Goal: Answer question/provide support

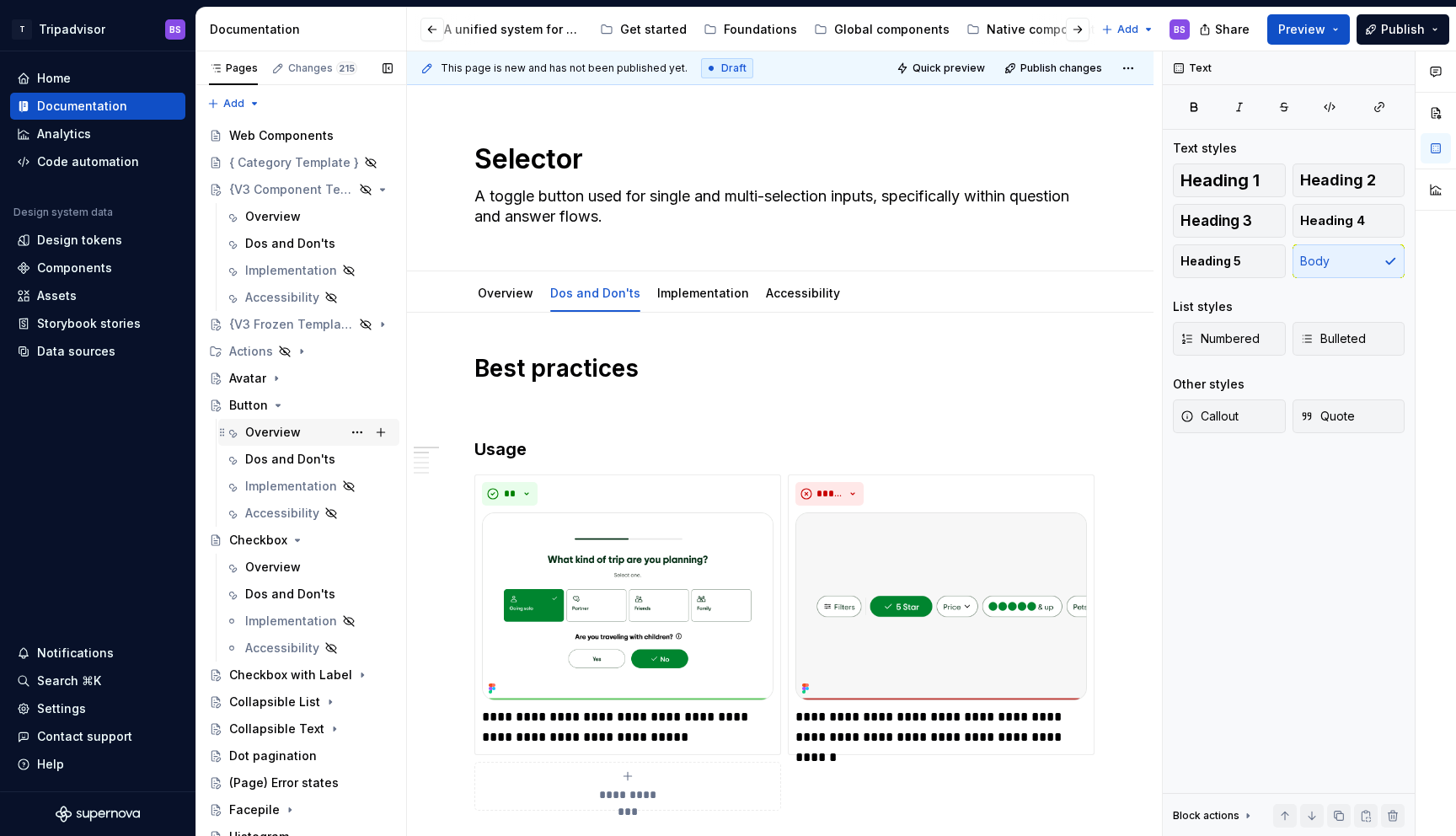
scroll to position [0, 145]
click at [269, 459] on div "Dos and Don'ts" at bounding box center [290, 459] width 90 height 17
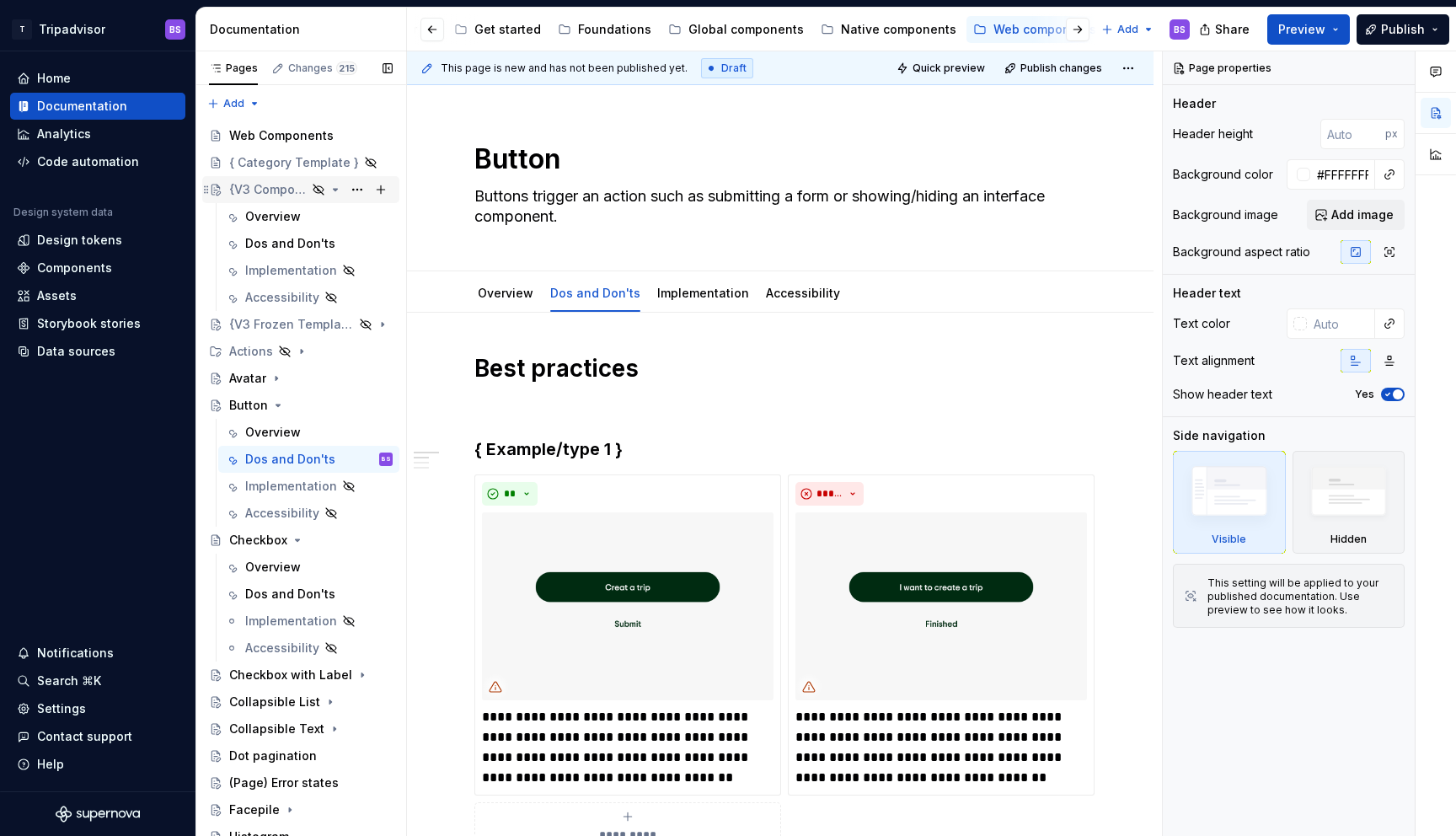
click at [337, 190] on icon "Page tree" at bounding box center [336, 190] width 14 height 14
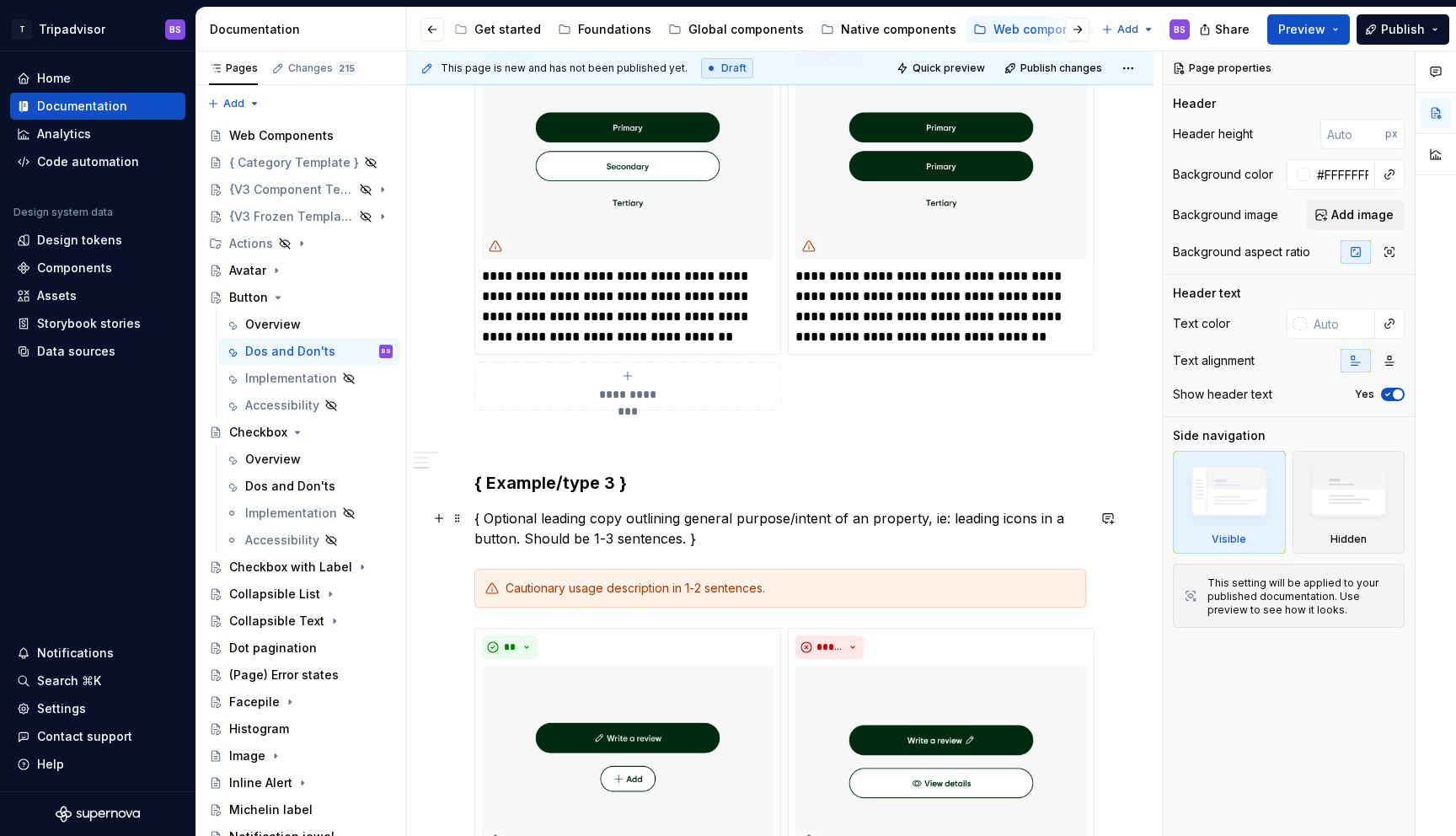
scroll to position [920, 0]
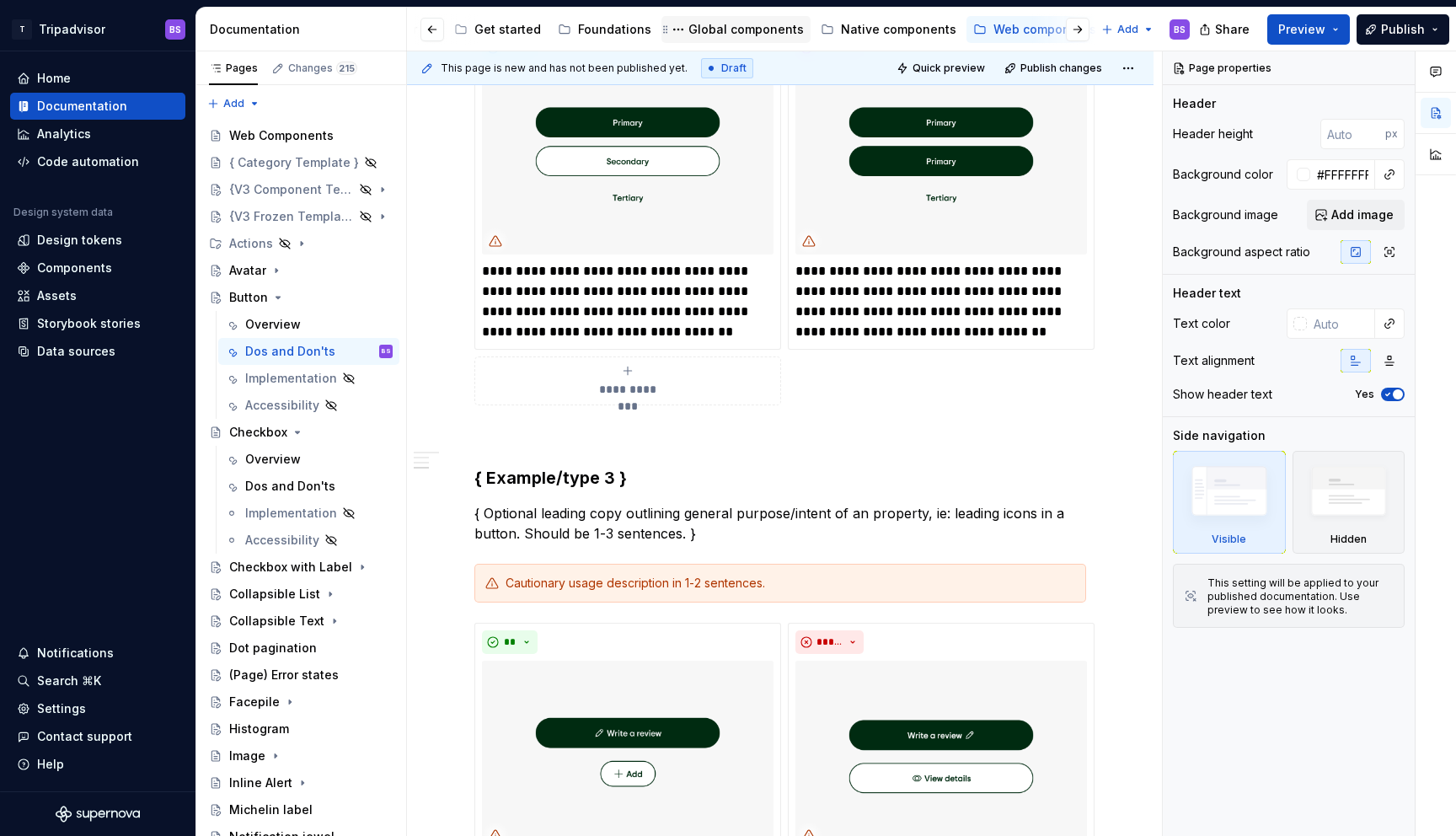
click at [732, 33] on div "Global components" at bounding box center [746, 30] width 116 height 17
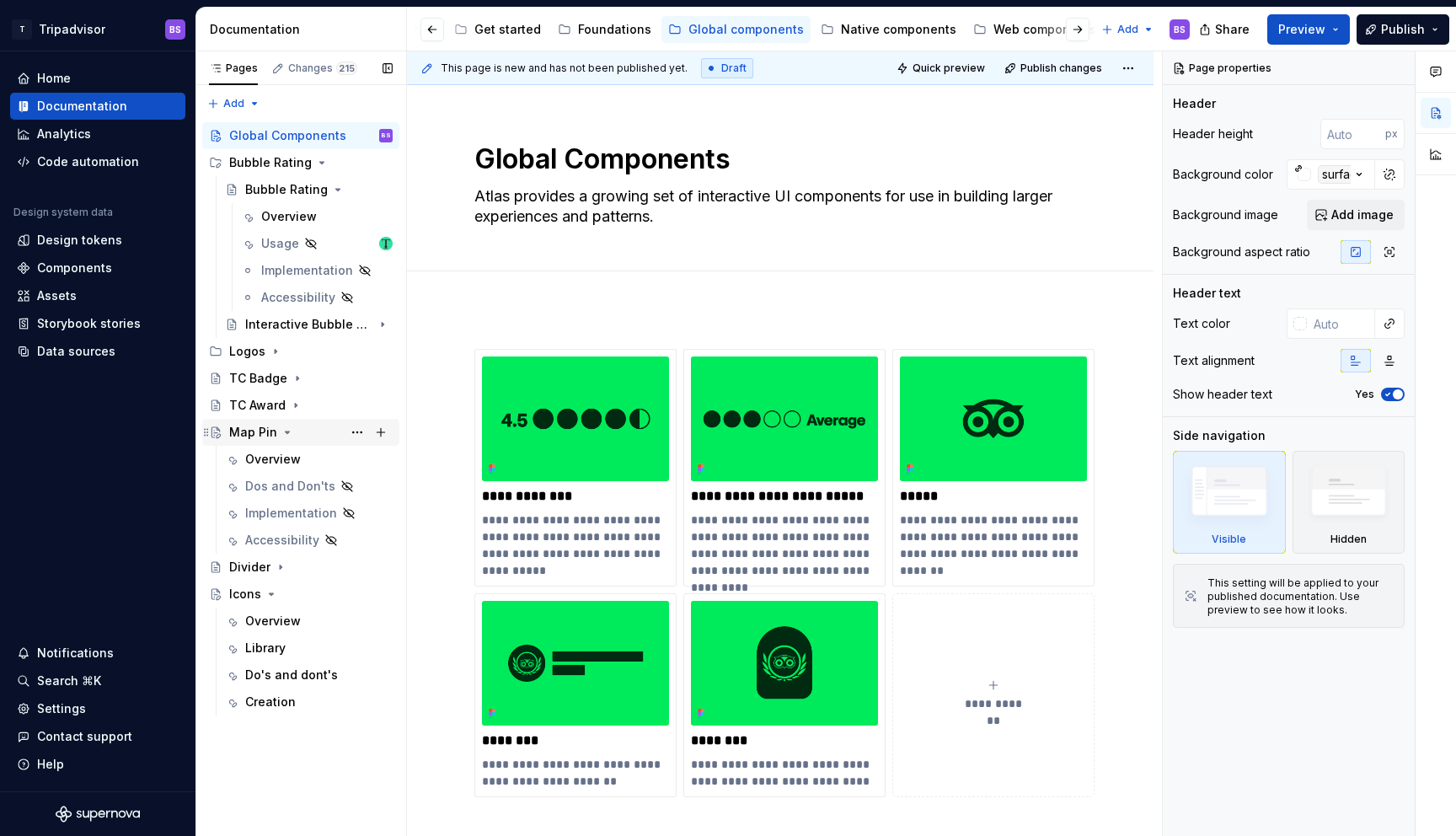
click at [263, 439] on div "Map Pin" at bounding box center [253, 433] width 48 height 17
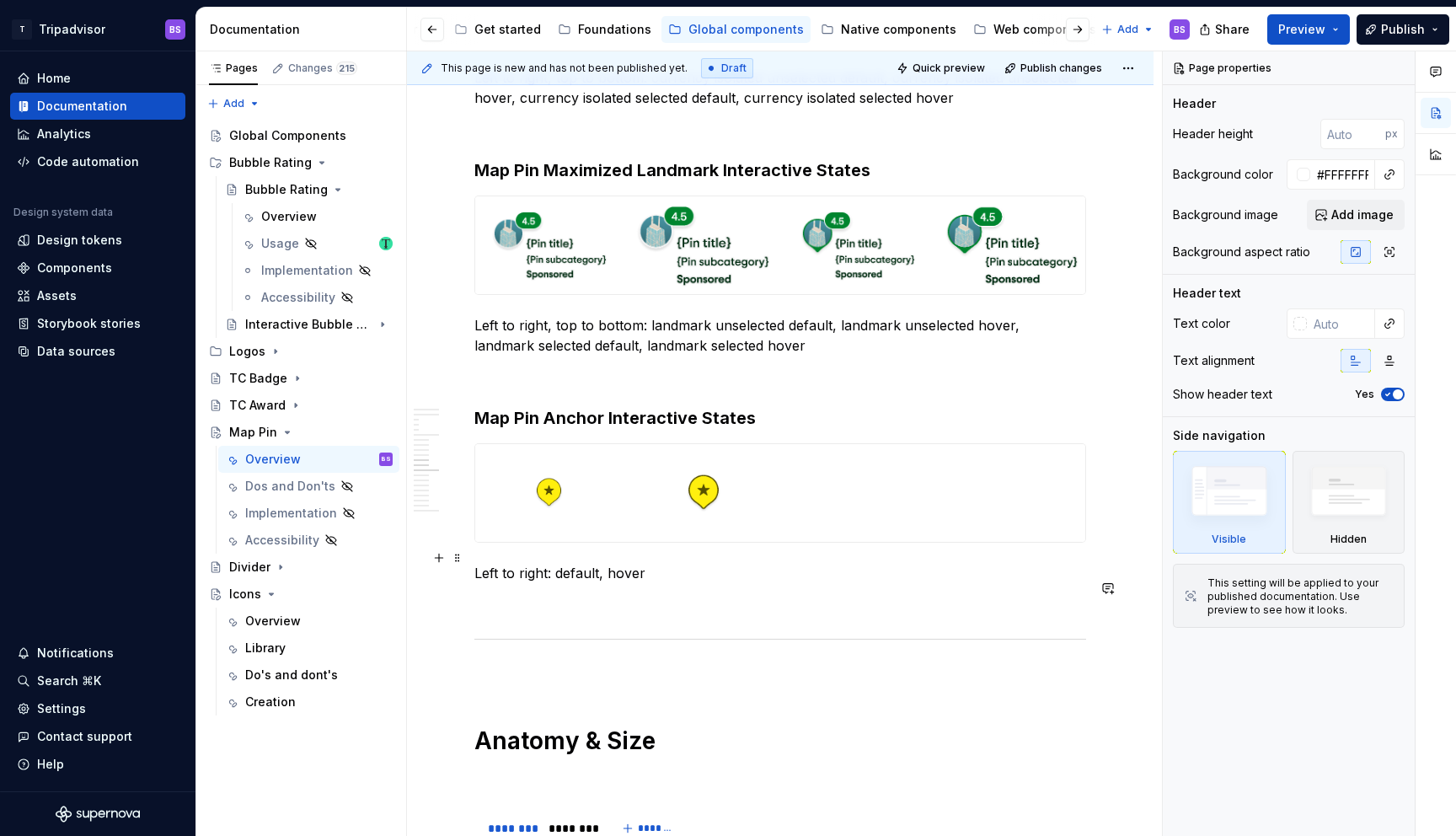
type textarea "*"
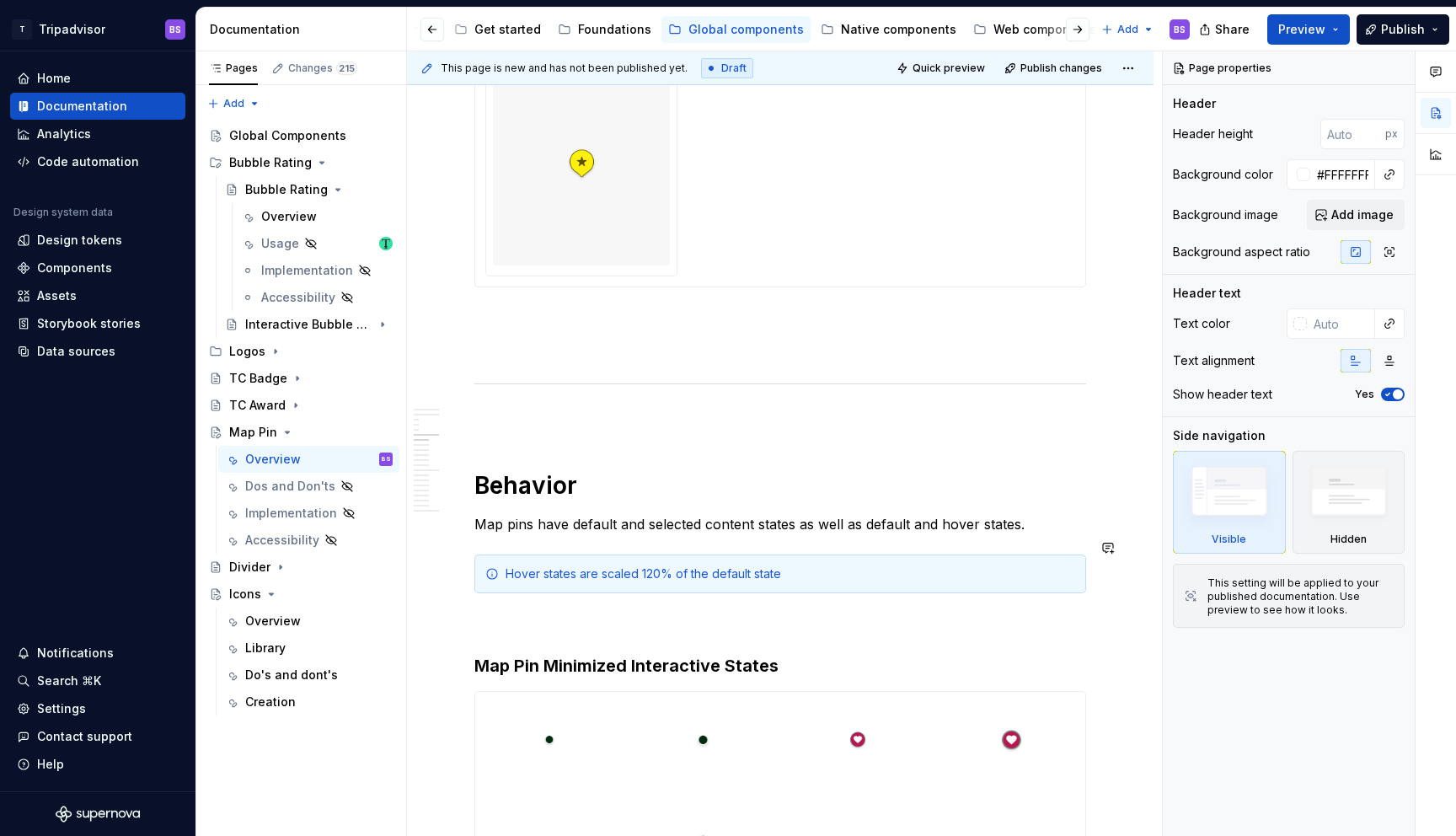
scroll to position [2408, 0]
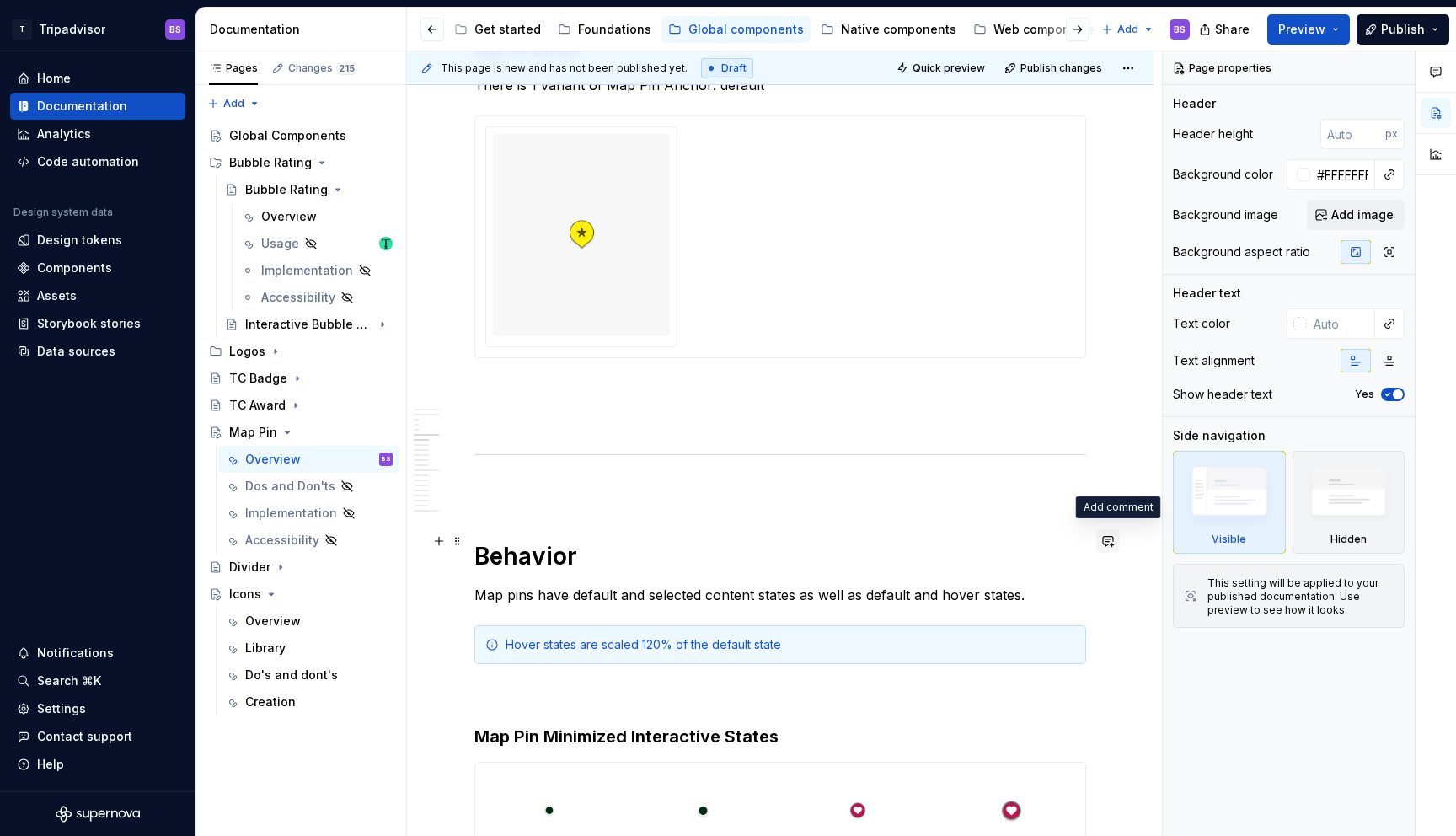
click at [1117, 534] on button "button" at bounding box center [1108, 542] width 24 height 24
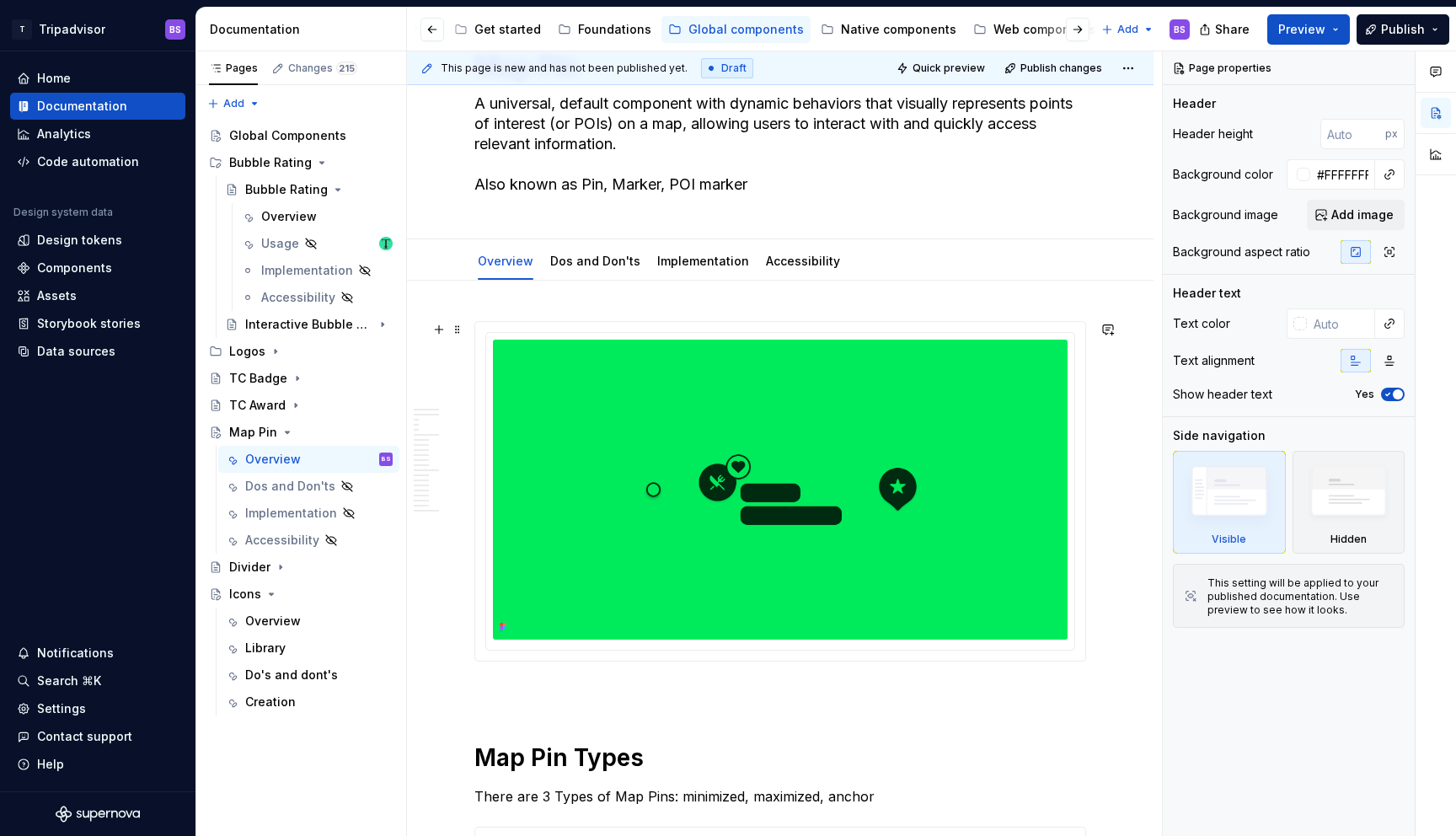
scroll to position [0, 0]
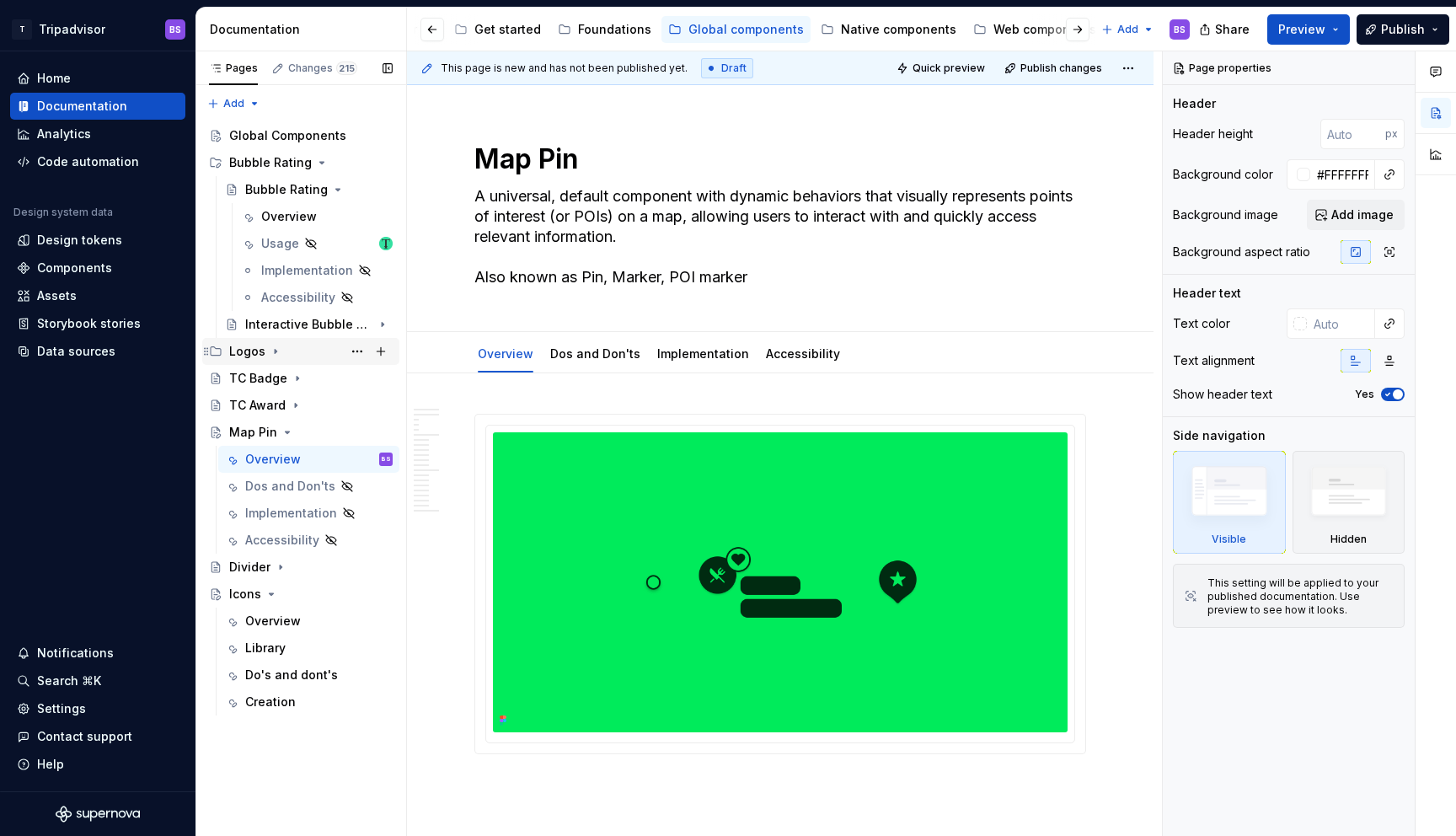
click at [277, 348] on icon "Page tree" at bounding box center [275, 351] width 14 height 14
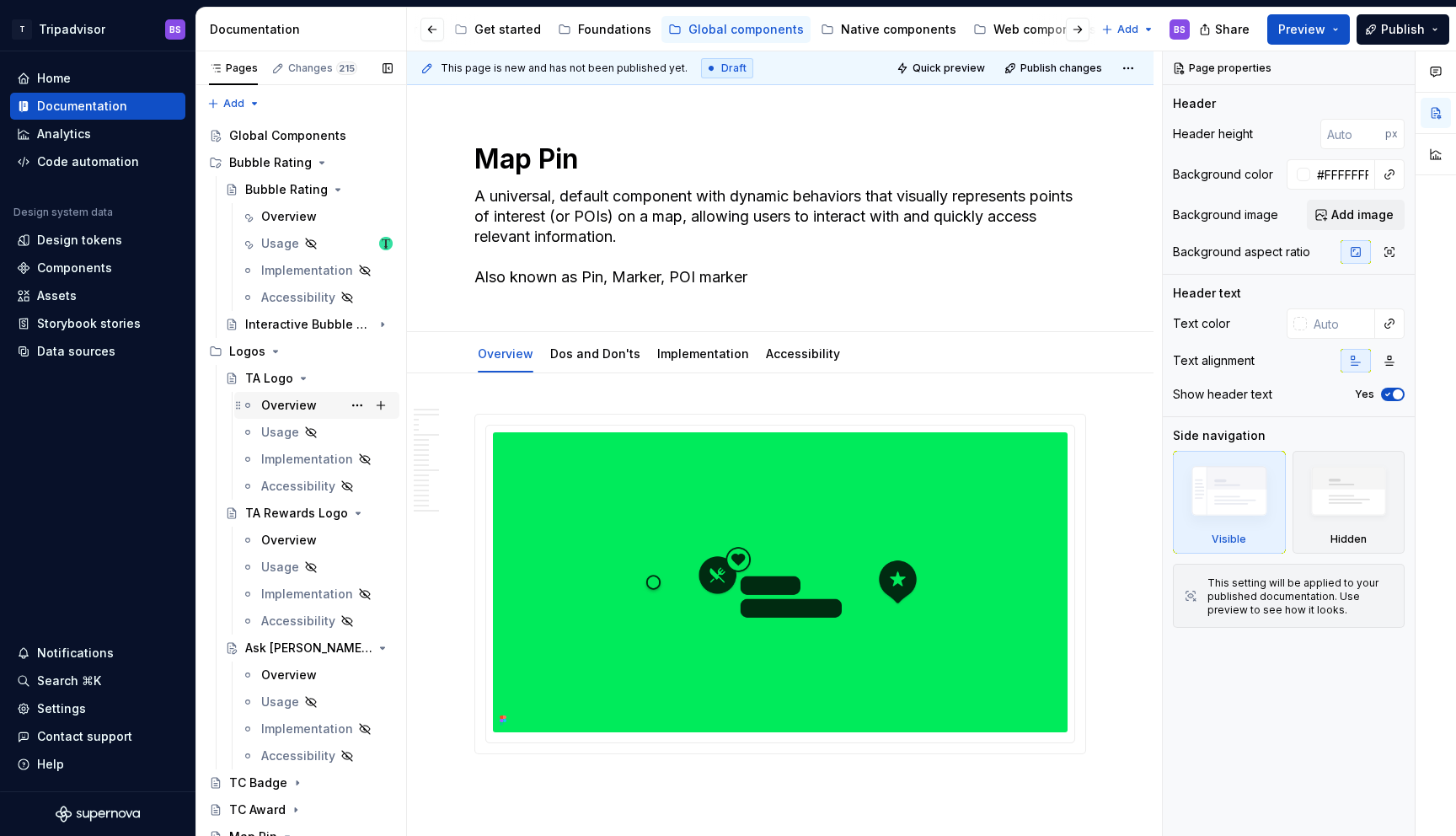
click at [286, 405] on div "Overview" at bounding box center [288, 406] width 55 height 17
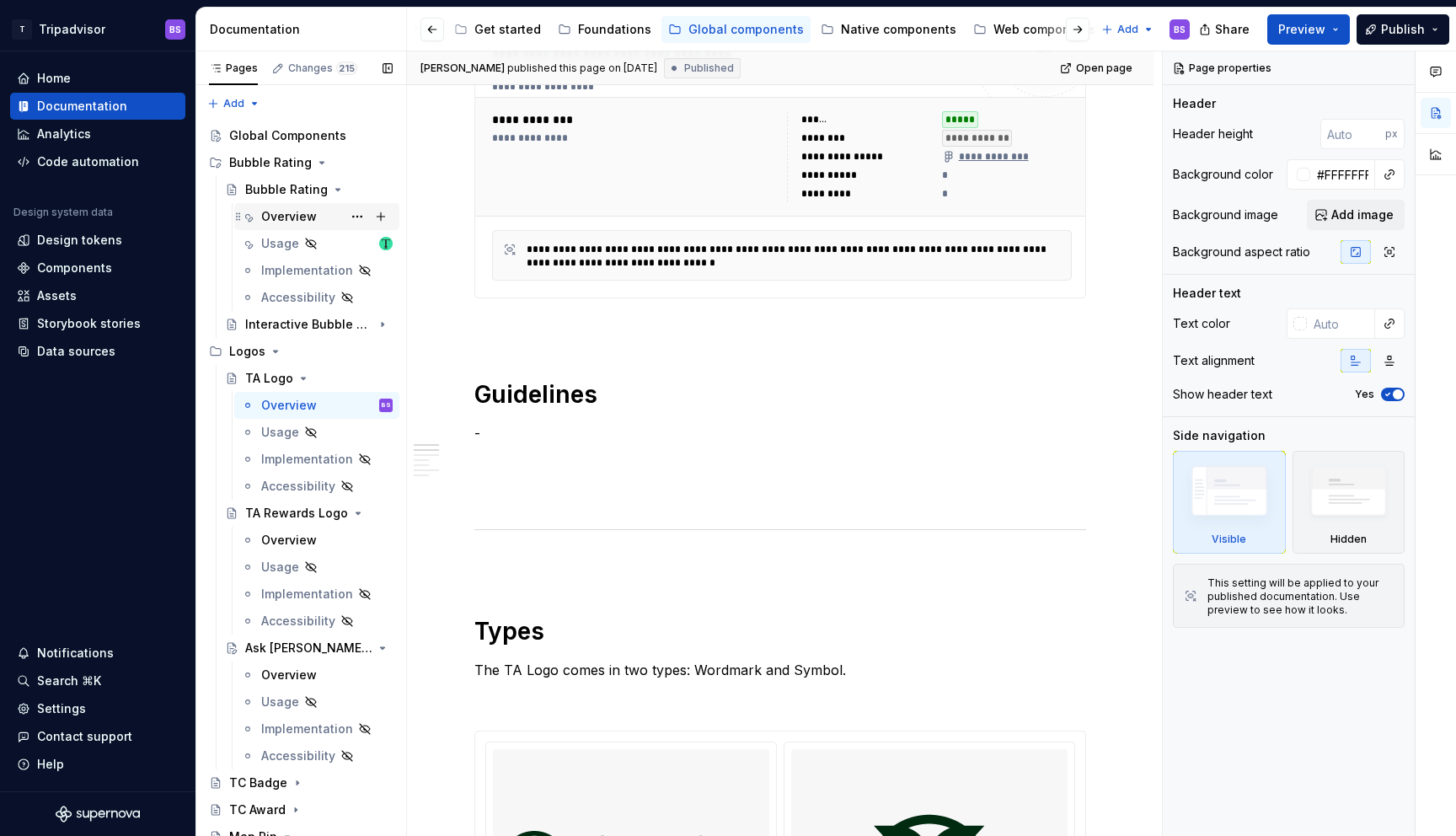
click at [301, 216] on div "Overview" at bounding box center [288, 217] width 55 height 17
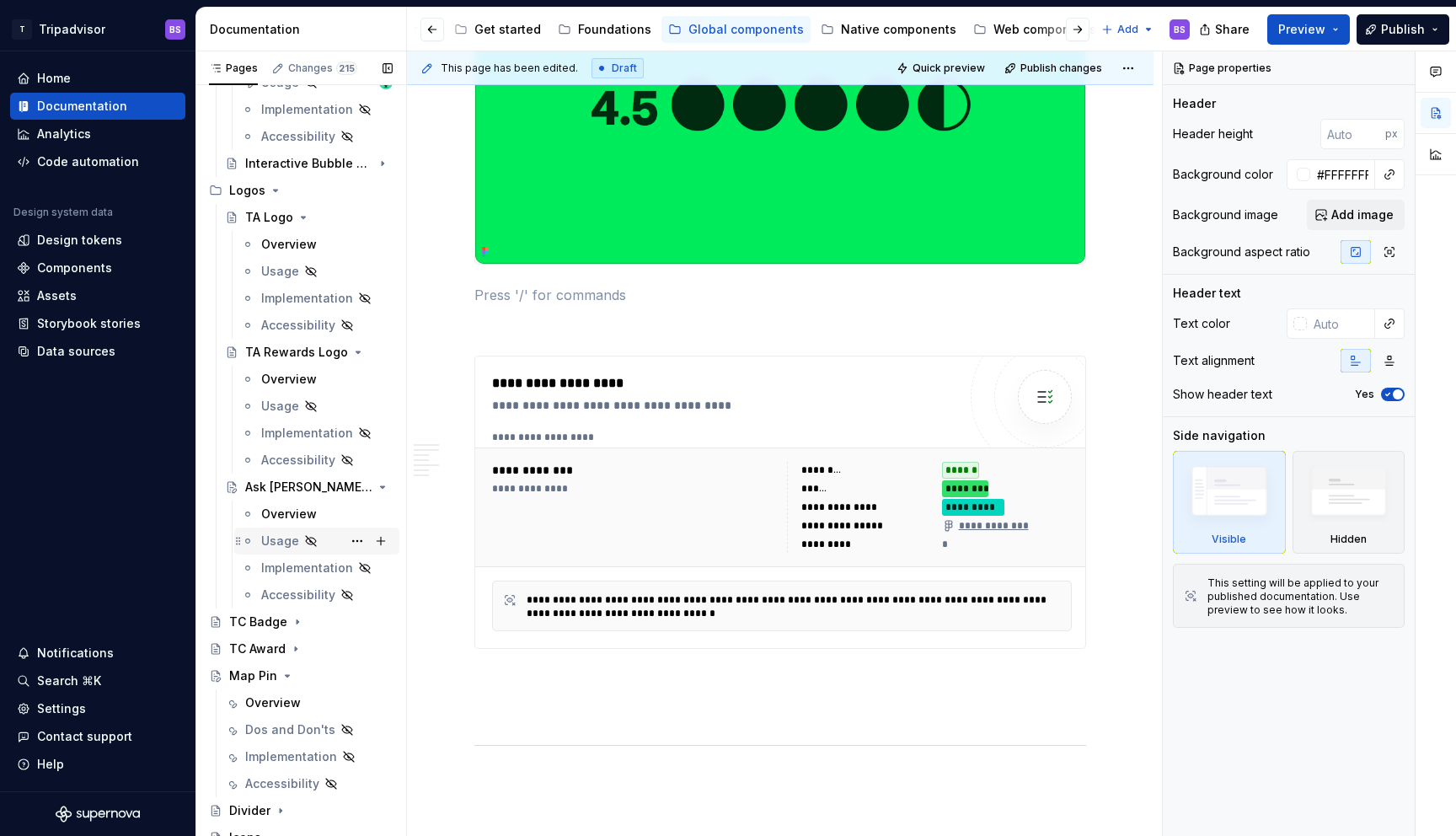
scroll to position [280, 0]
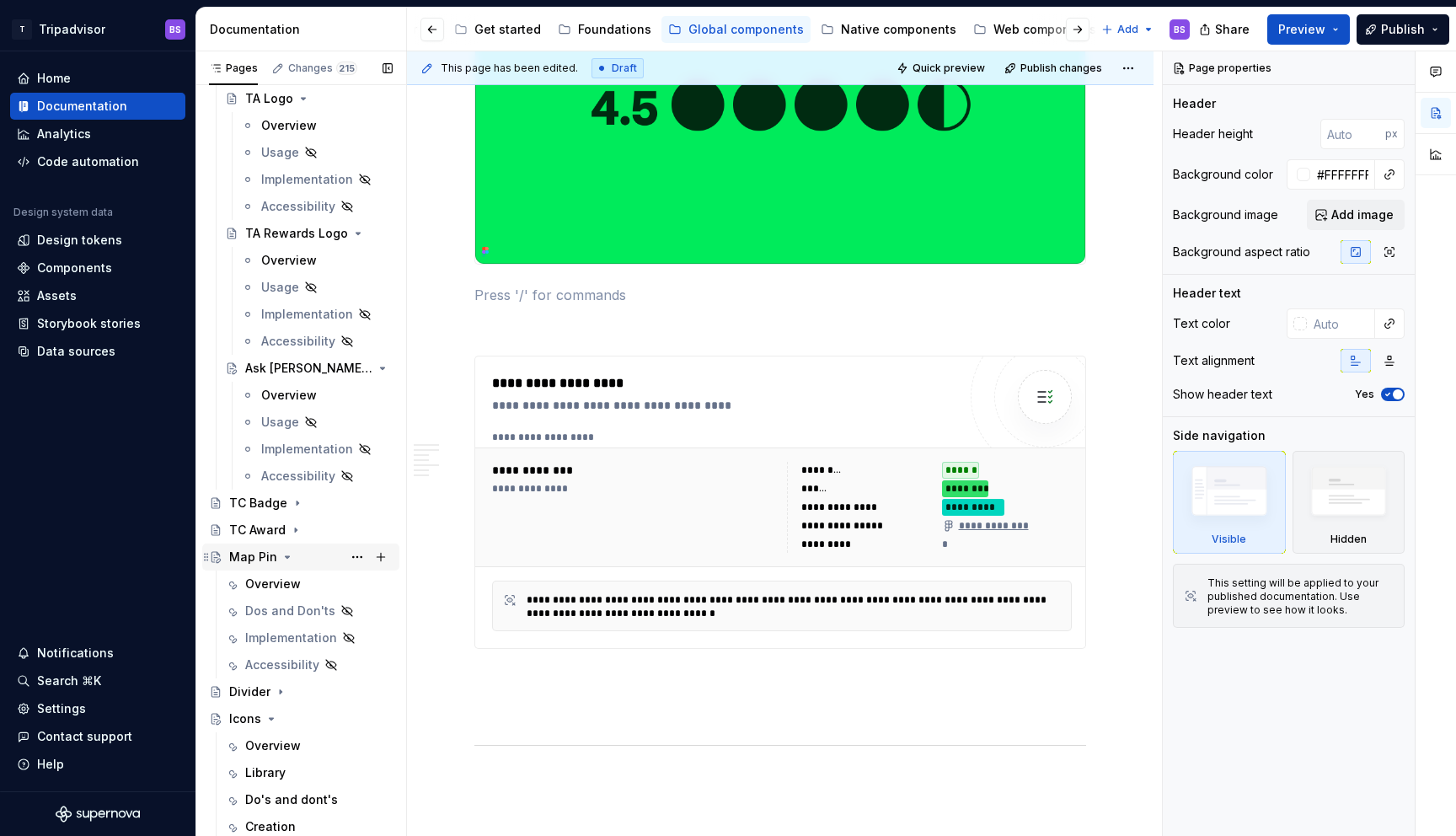
click at [256, 554] on div "Map Pin" at bounding box center [253, 557] width 48 height 17
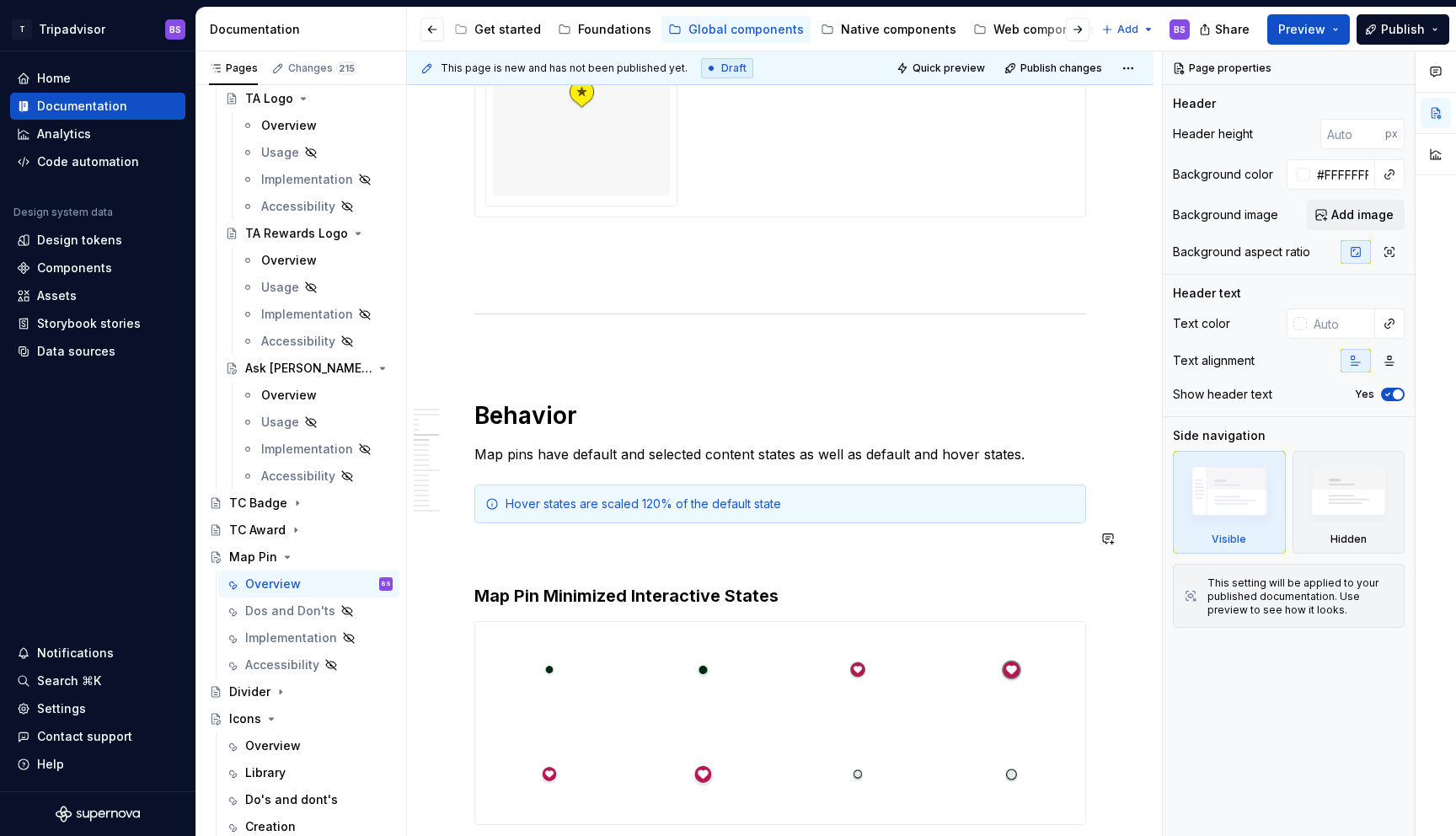
type textarea "*"
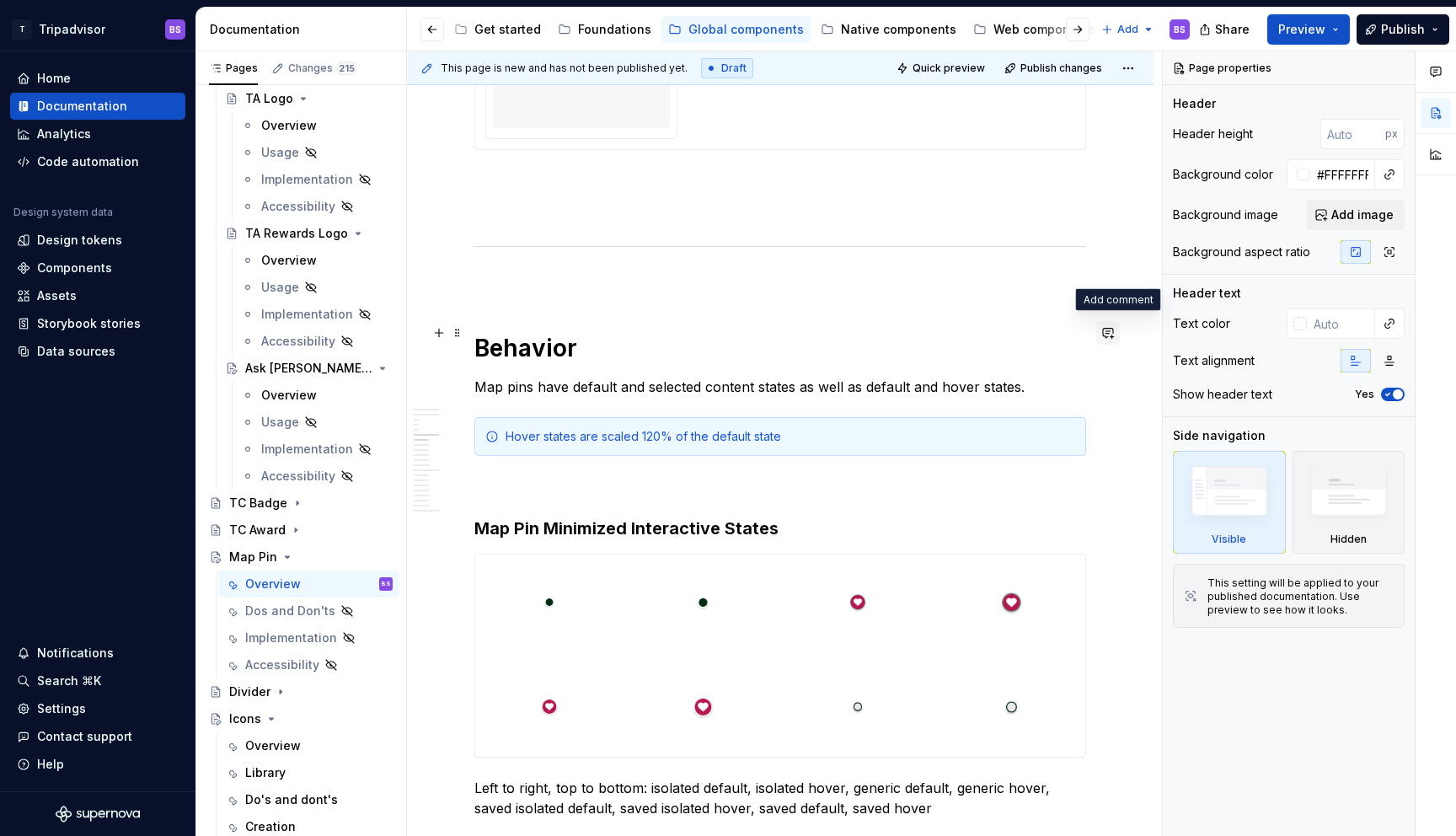
click at [1114, 328] on button "button" at bounding box center [1108, 333] width 24 height 24
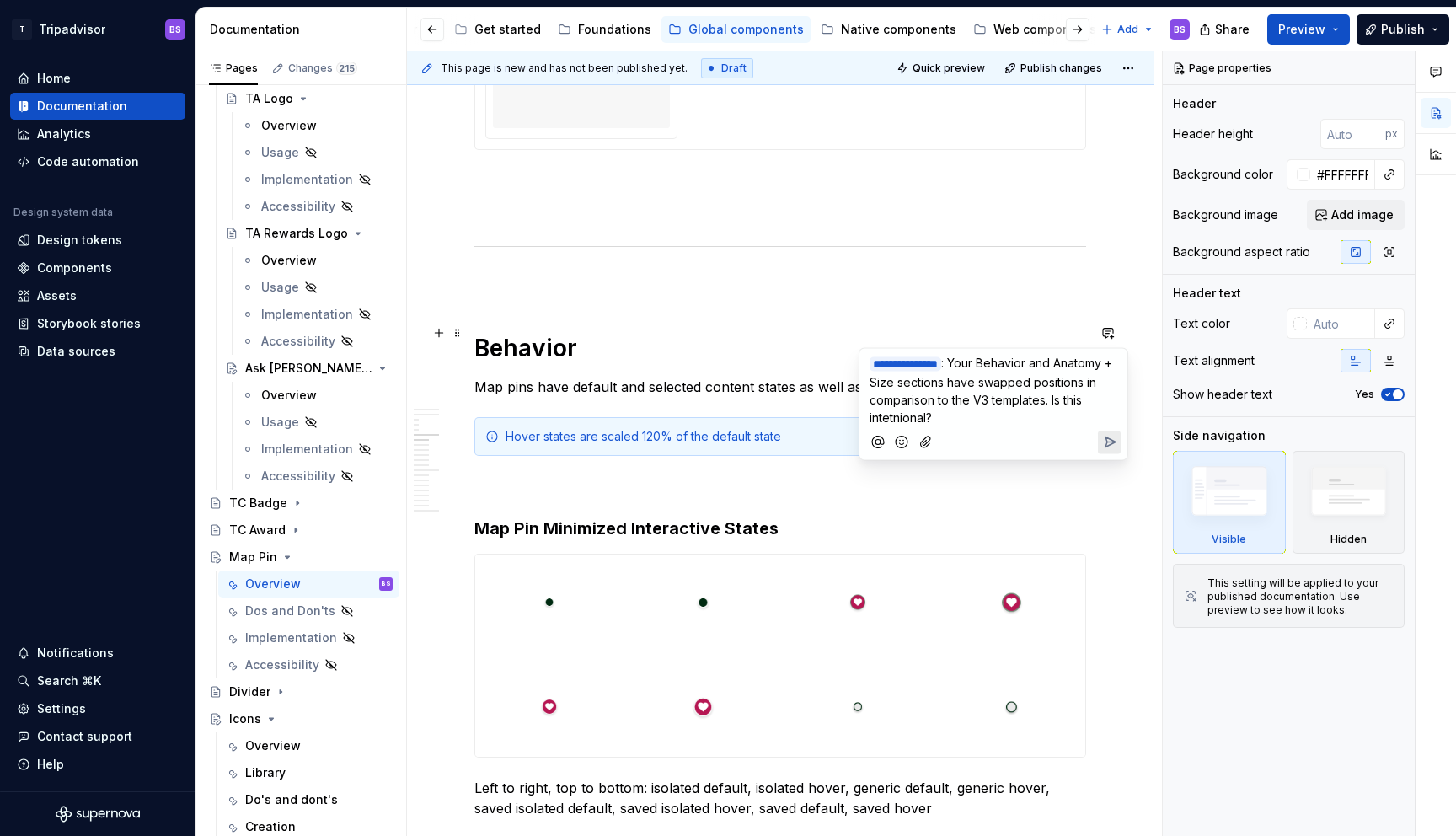
click at [994, 417] on span ": Your Behavior and Anatomy + Size sections have swapped positions in compariso…" at bounding box center [992, 390] width 246 height 69
click at [1108, 437] on icon "Send" at bounding box center [1111, 442] width 10 height 10
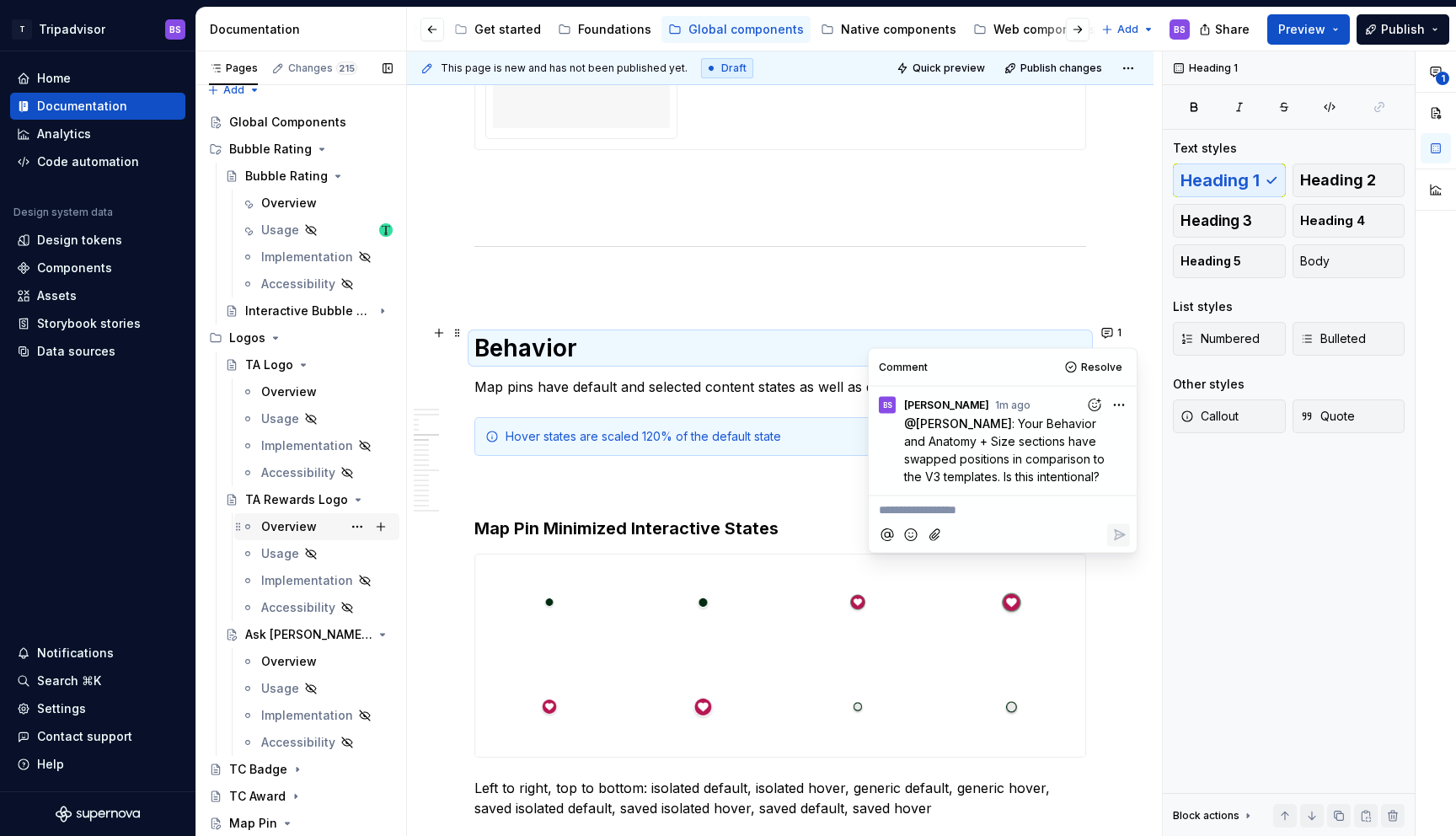
scroll to position [0, 0]
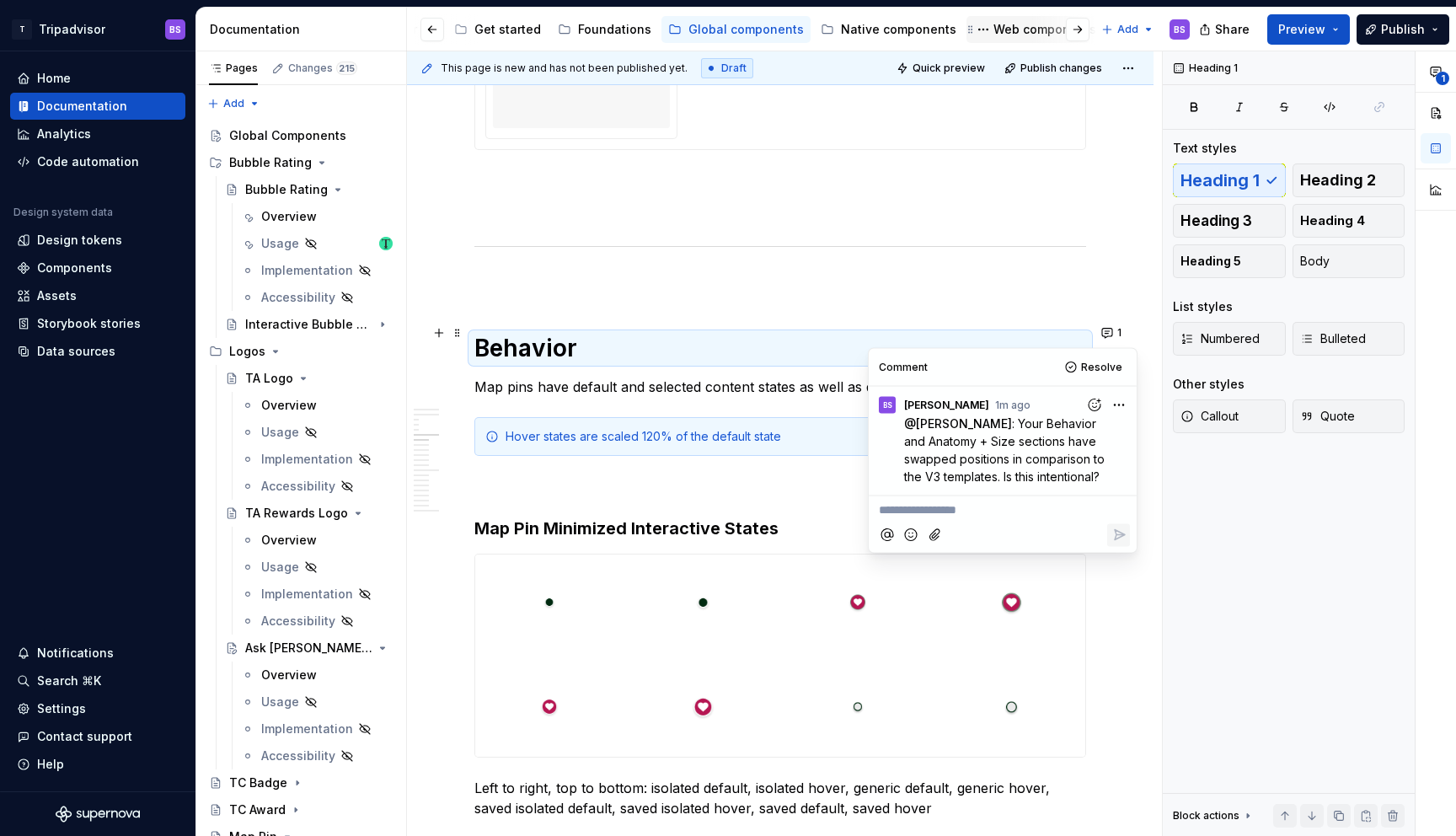
click at [1014, 32] on div "Web components" at bounding box center [1045, 30] width 103 height 17
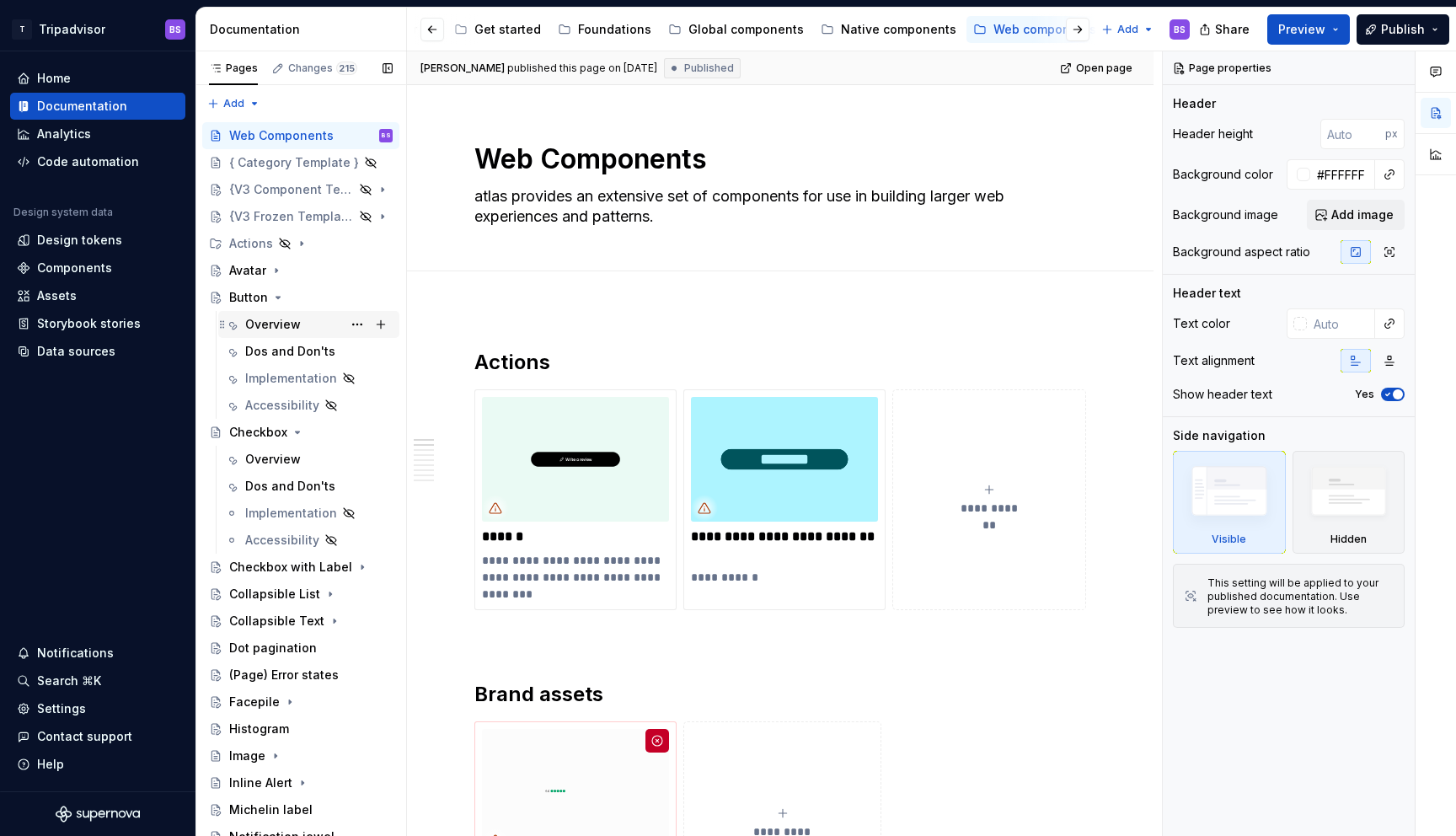
click at [275, 331] on div "Overview" at bounding box center [272, 325] width 55 height 17
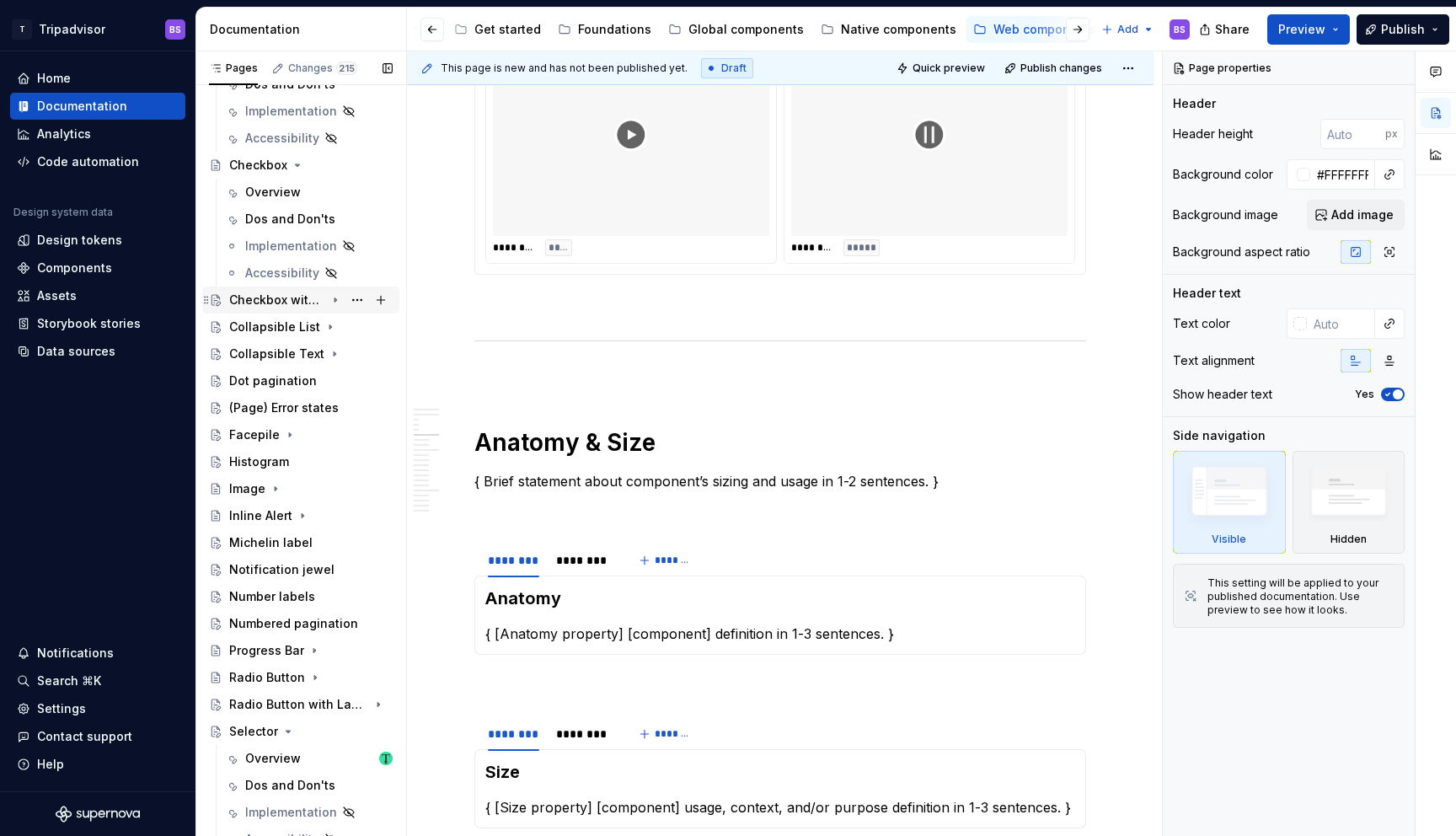
scroll to position [341, 0]
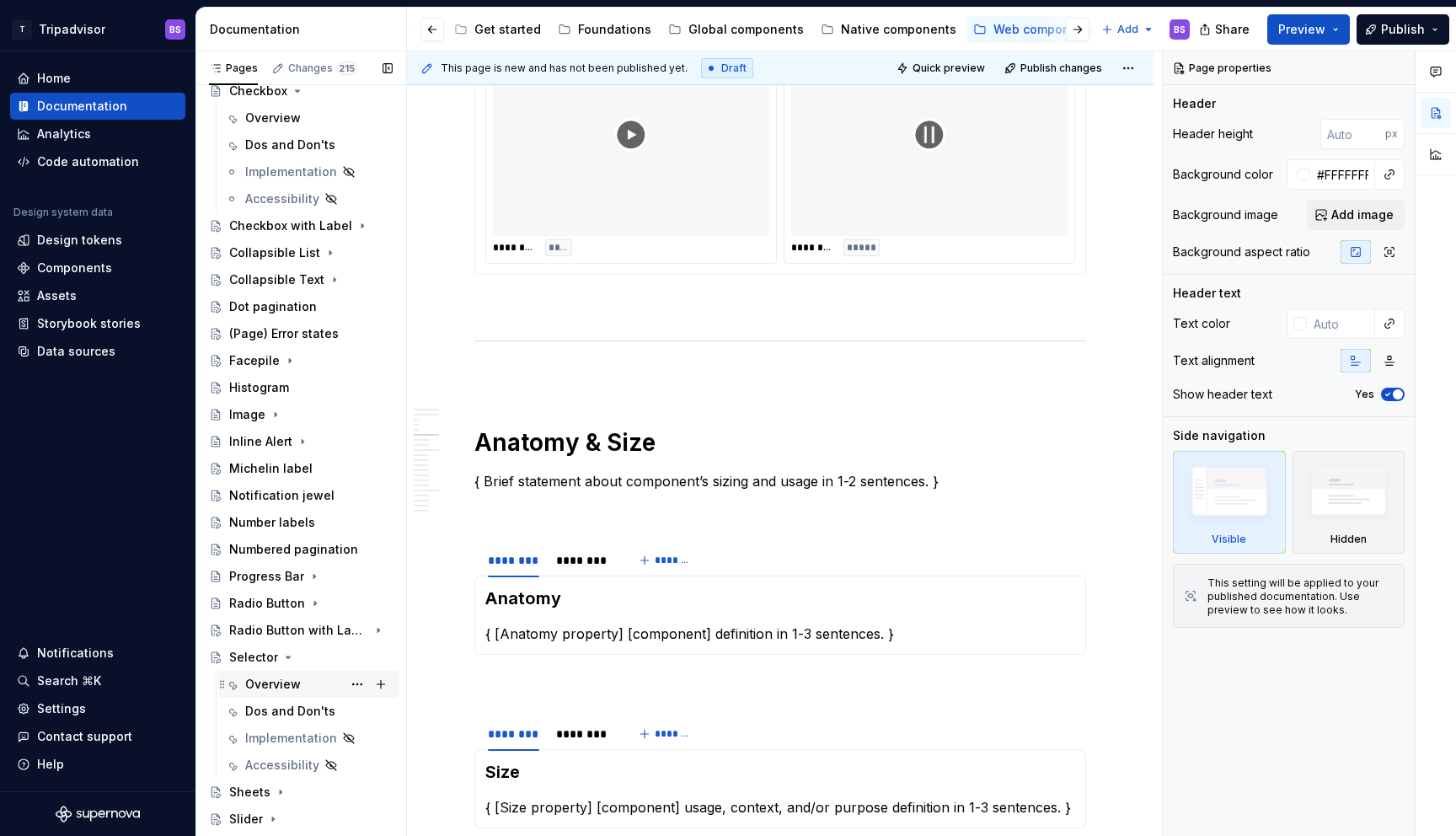
click at [261, 696] on div "Overview" at bounding box center [318, 685] width 147 height 24
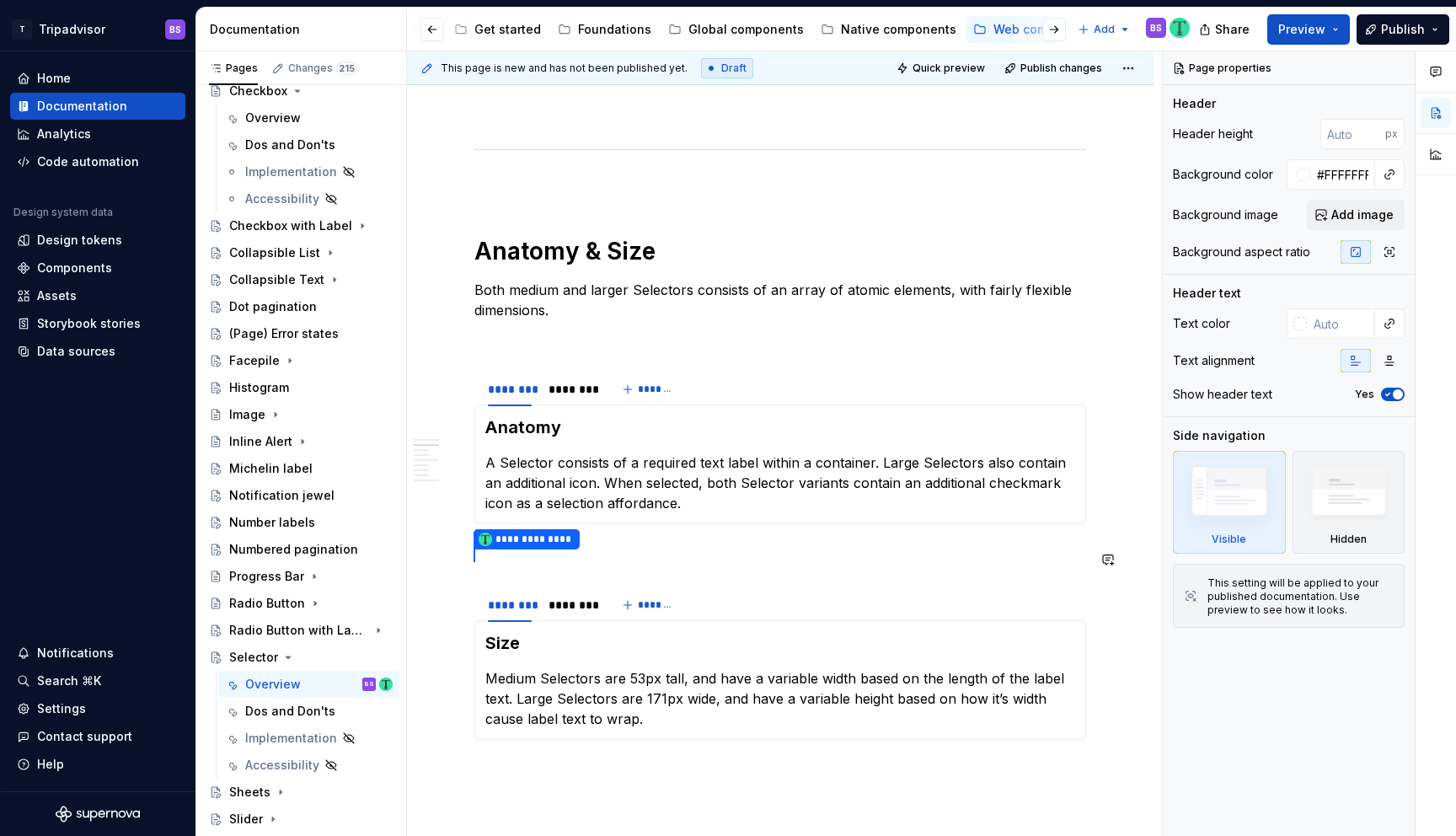
scroll to position [1128, 0]
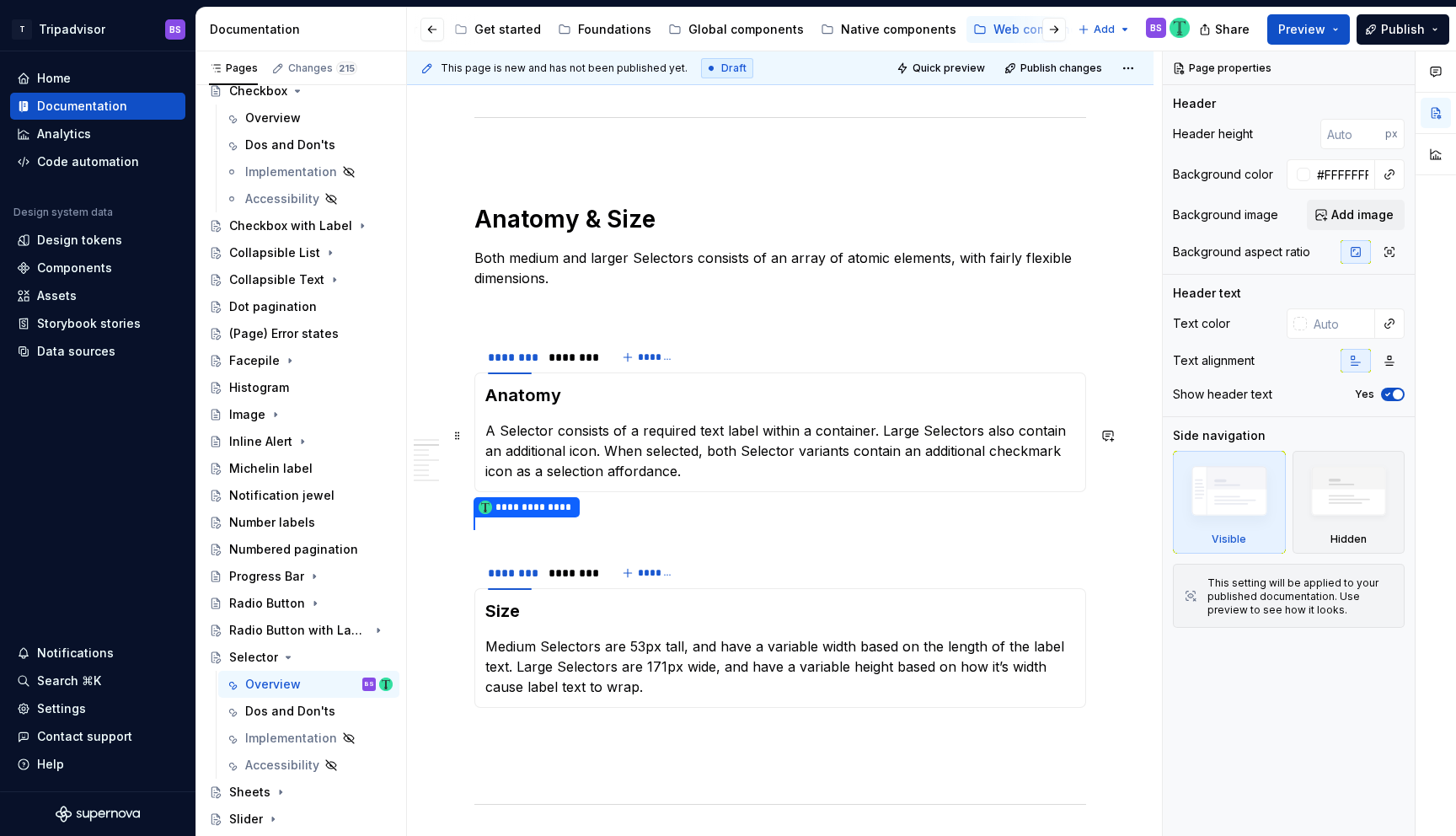
type textarea "*"
click at [896, 465] on p "A Selector consists of a required text label within a container. Large Selector…" at bounding box center [780, 451] width 590 height 60
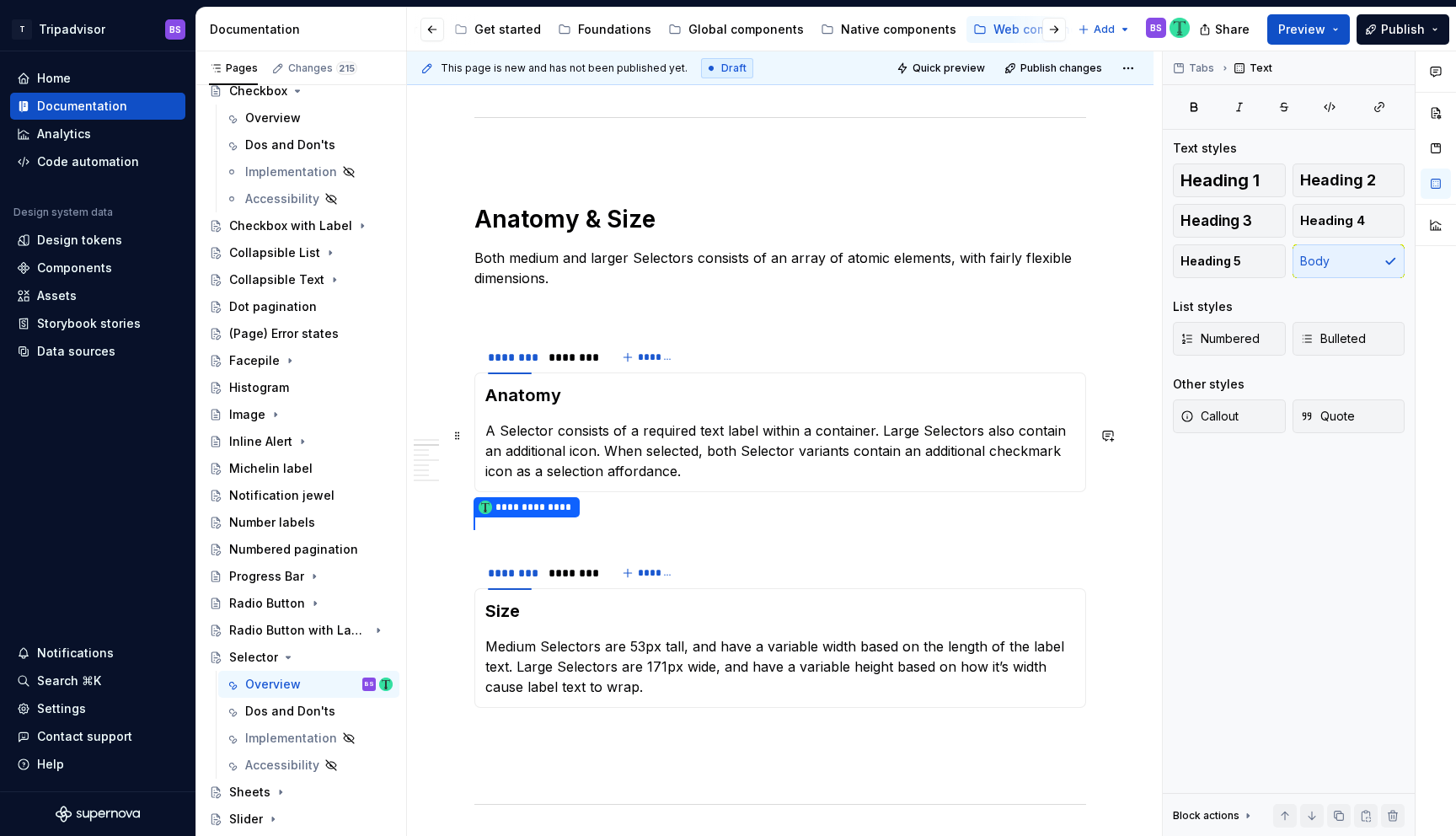
click at [547, 454] on p "A Selector consists of a required text label within a container. Large Selector…" at bounding box center [780, 451] width 590 height 60
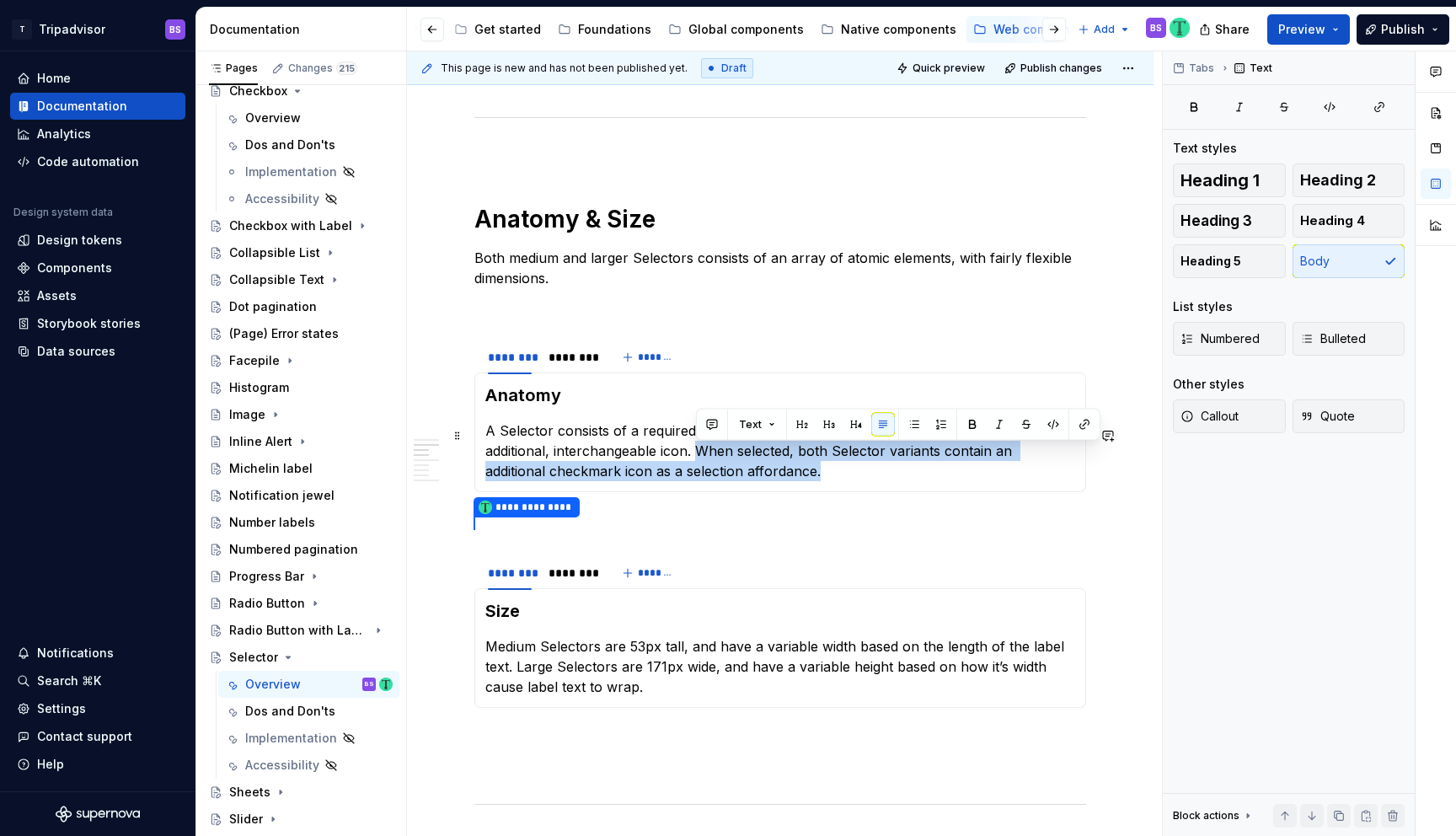
drag, startPoint x: 697, startPoint y: 452, endPoint x: 759, endPoint y: 484, distance: 69.8
click at [759, 481] on p "A Selector consists of a required text label within a container. Large Selector…" at bounding box center [780, 451] width 590 height 60
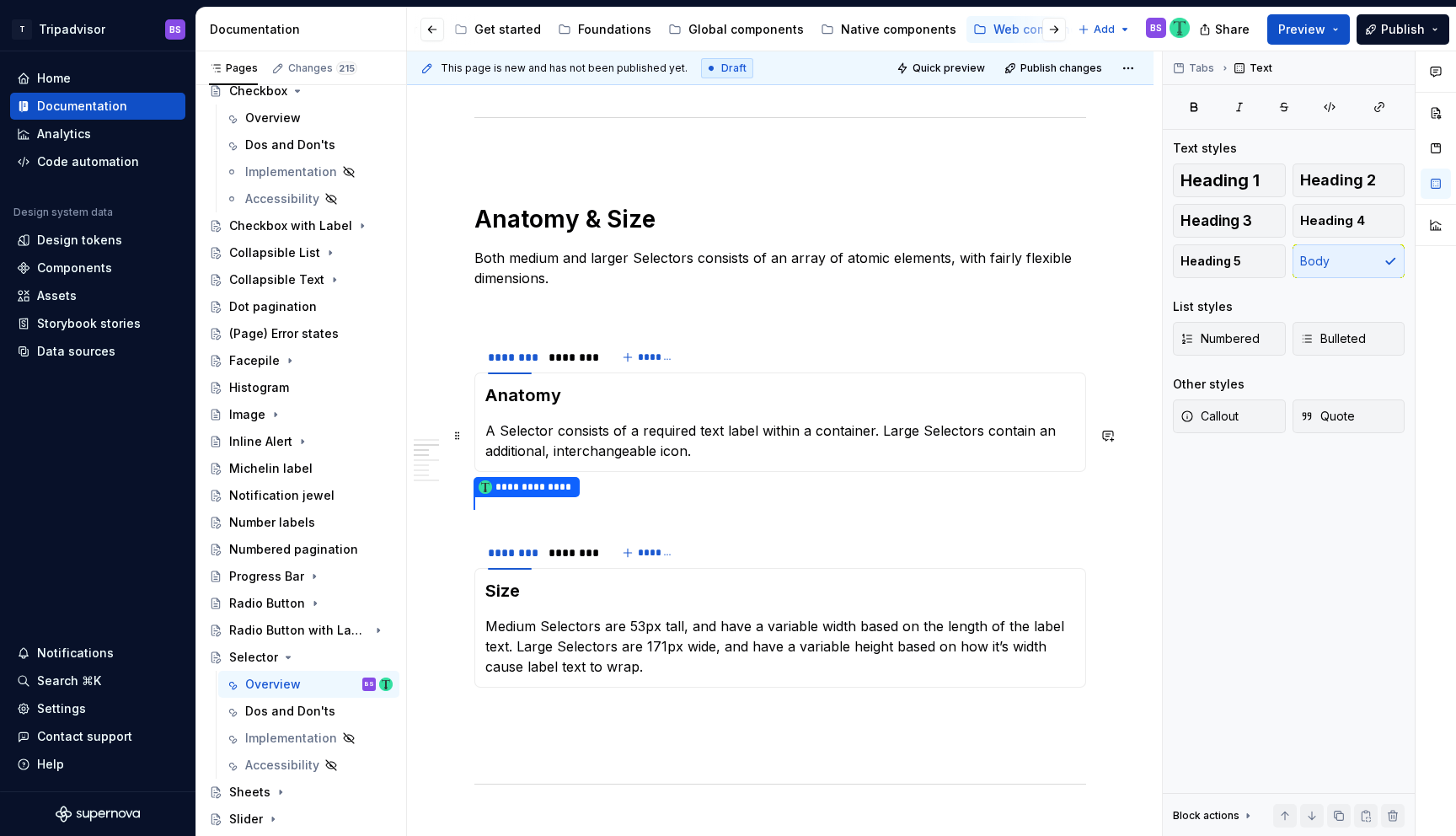
click at [878, 433] on p "A Selector consists of a required text label within a container. Large Selector…" at bounding box center [780, 441] width 590 height 41
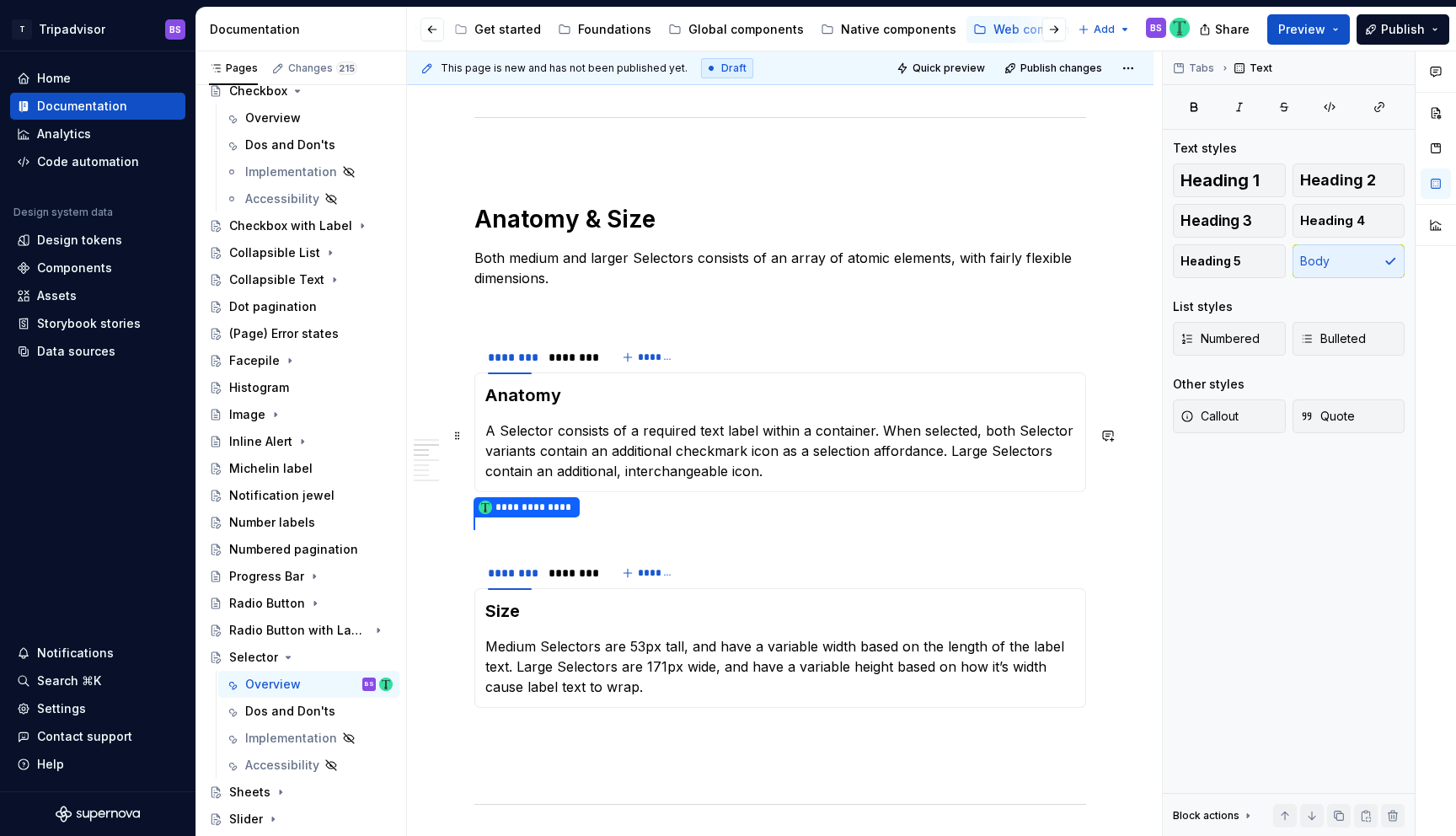
click at [614, 453] on p "A Selector consists of a required text label within a container. When selected,…" at bounding box center [780, 451] width 590 height 60
click at [740, 452] on p "A Selector consists of a required text label within a container. When selected,…" at bounding box center [780, 451] width 590 height 60
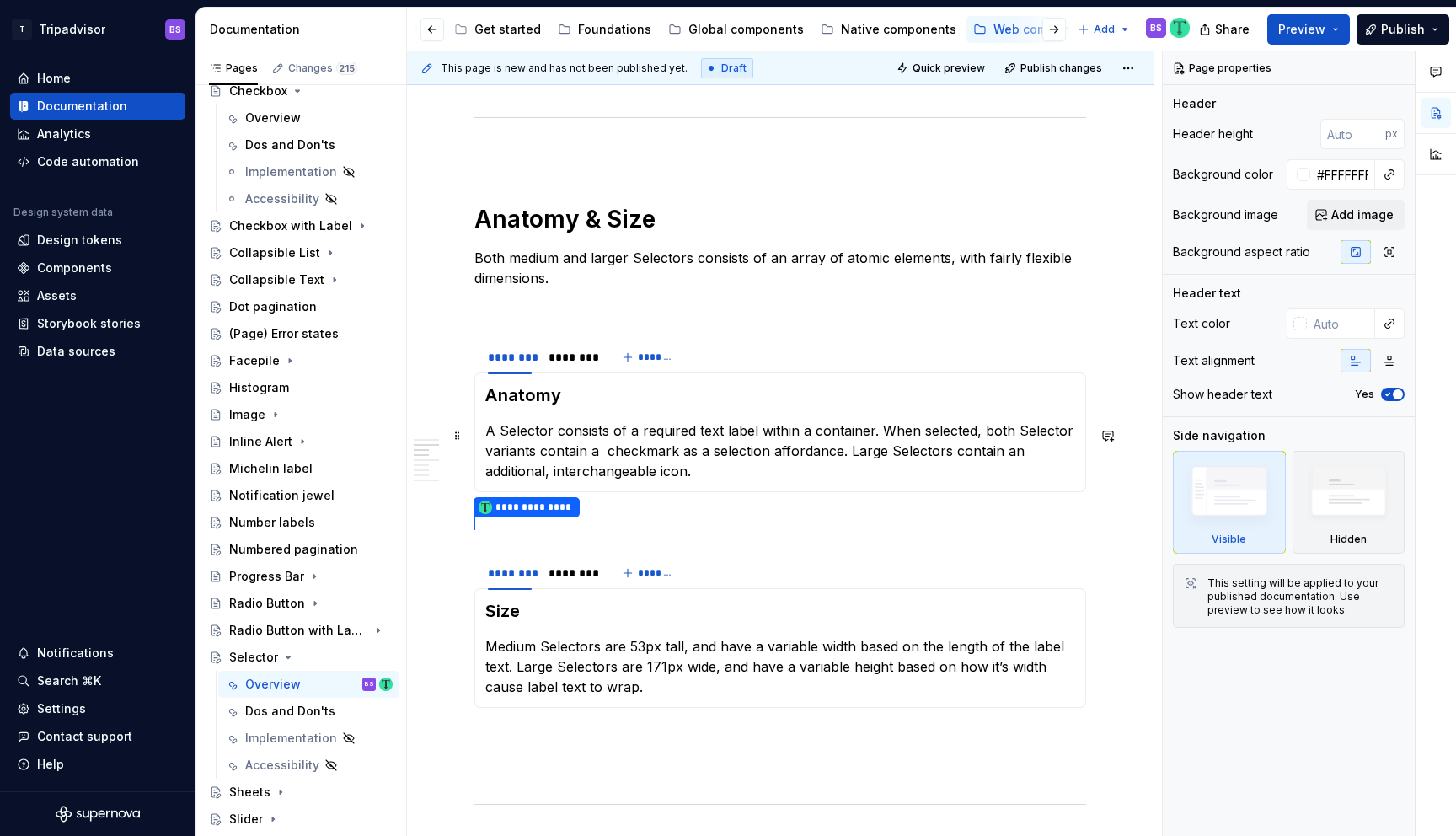
click at [603, 457] on p "A Selector consists of a required text label within a container. When selected,…" at bounding box center [780, 451] width 590 height 60
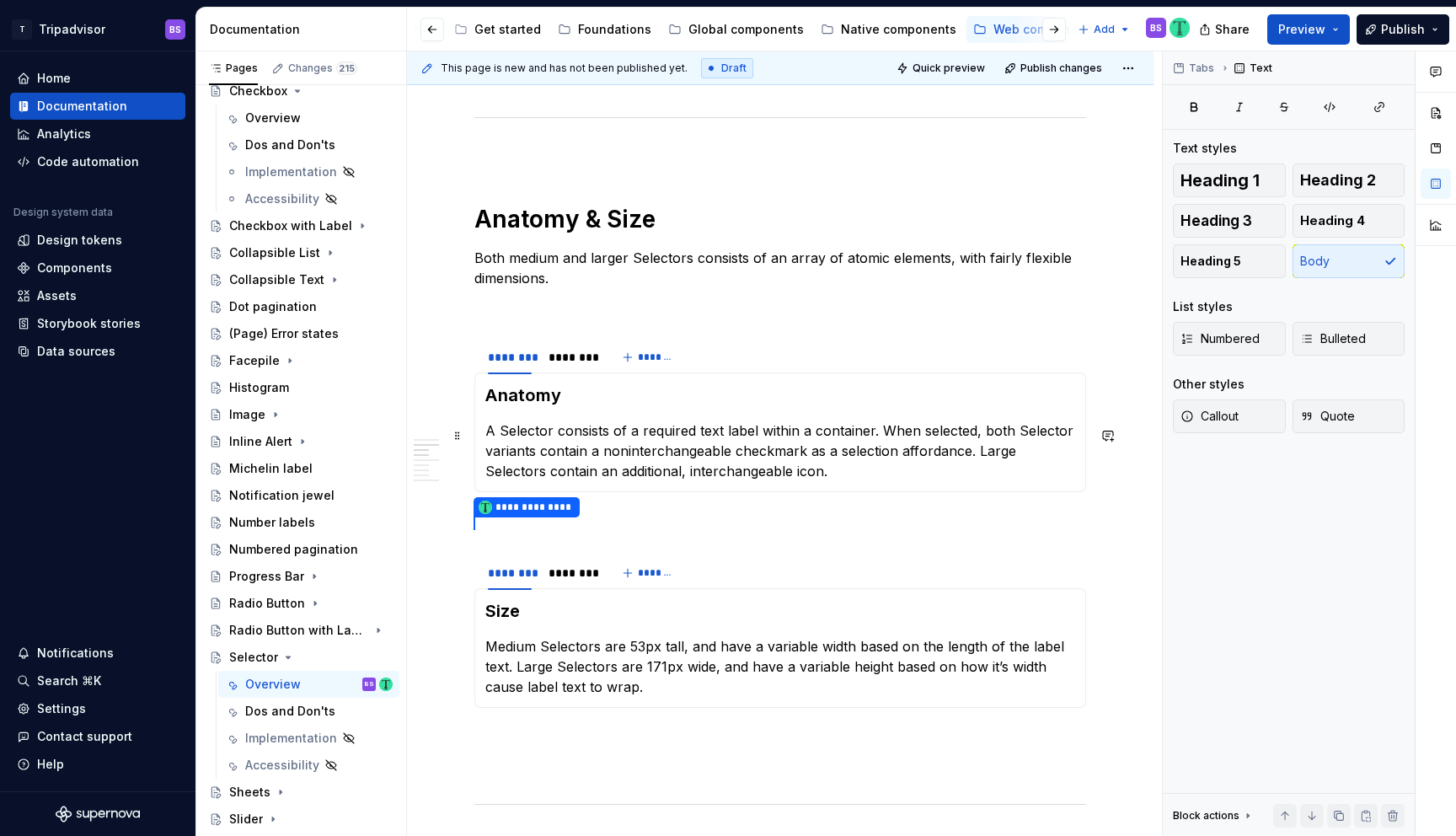
click at [831, 481] on p "A Selector consists of a required text label within a container. When selected,…" at bounding box center [780, 451] width 590 height 60
click at [678, 317] on p at bounding box center [780, 309] width 612 height 20
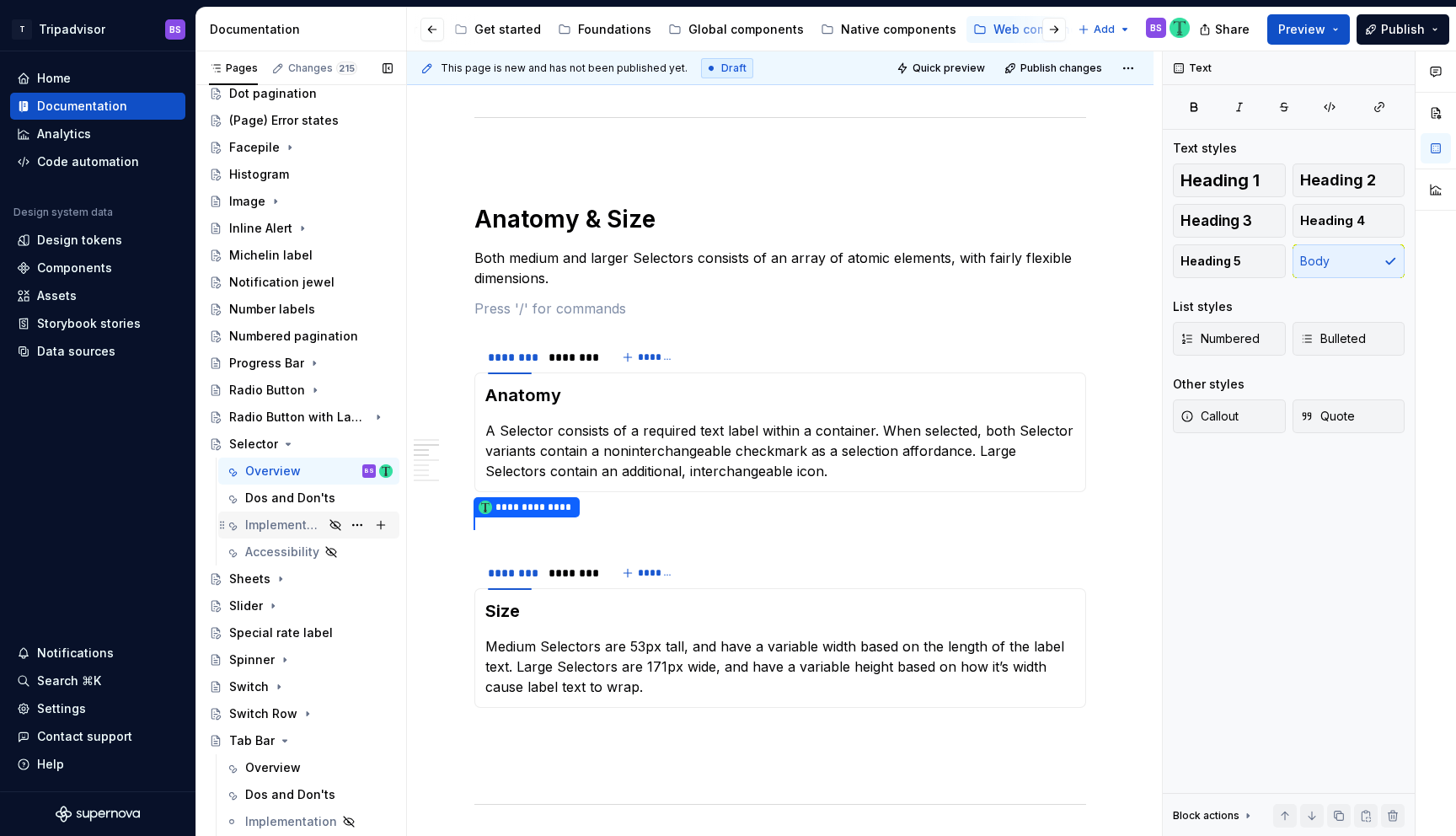
scroll to position [549, 0]
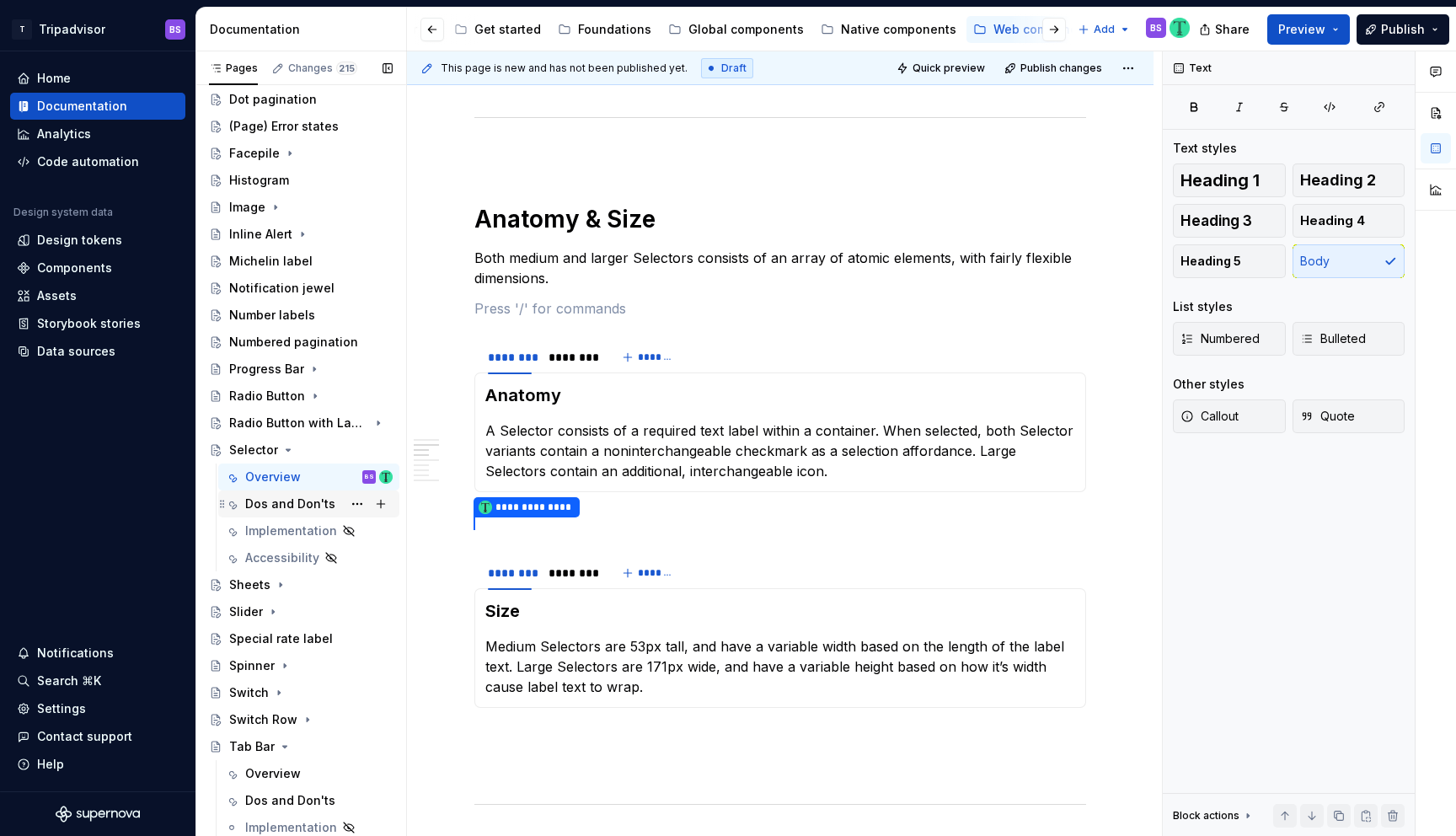
click at [297, 503] on div "Dos and Don'ts" at bounding box center [290, 504] width 90 height 17
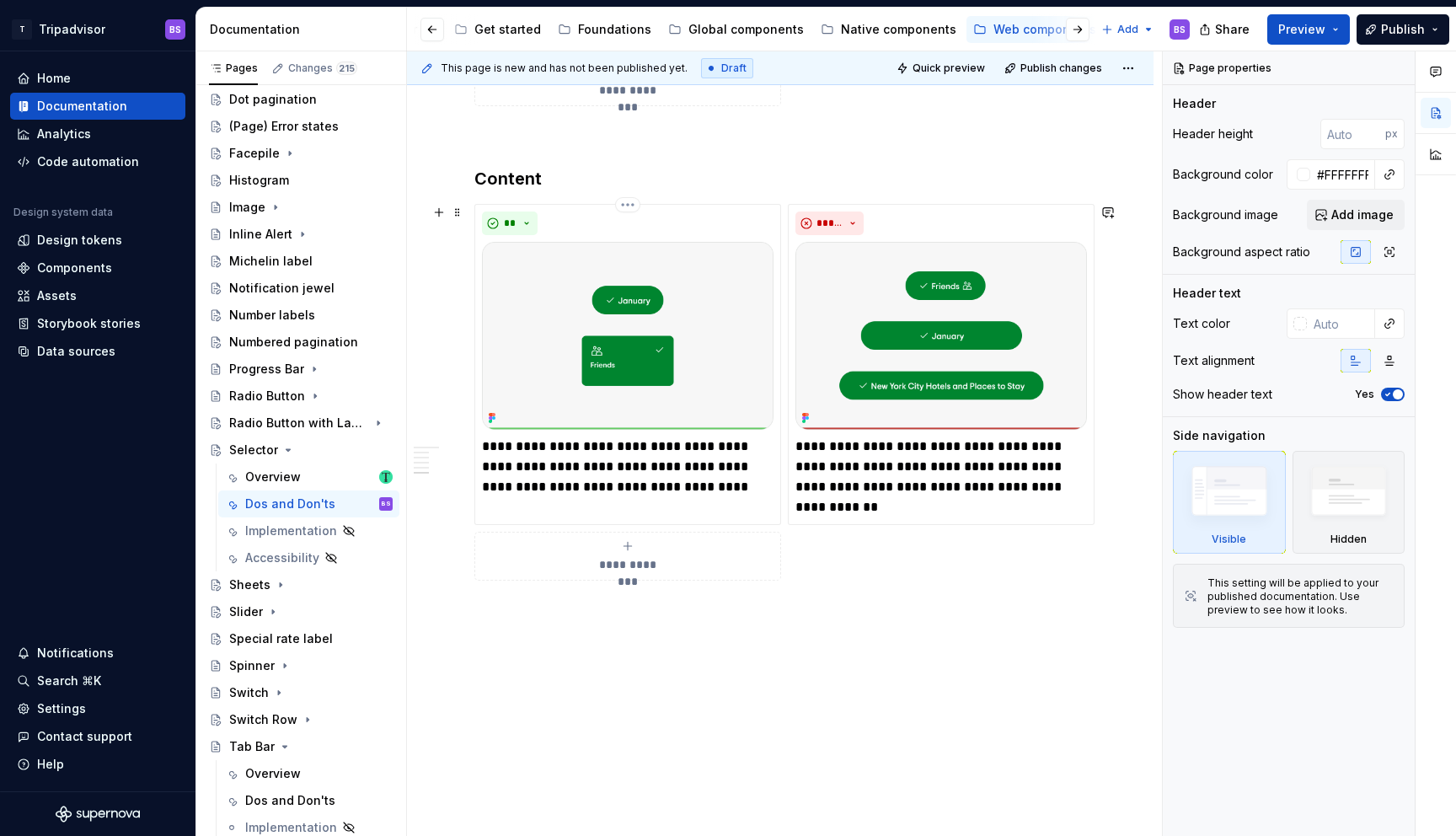
scroll to position [2085, 0]
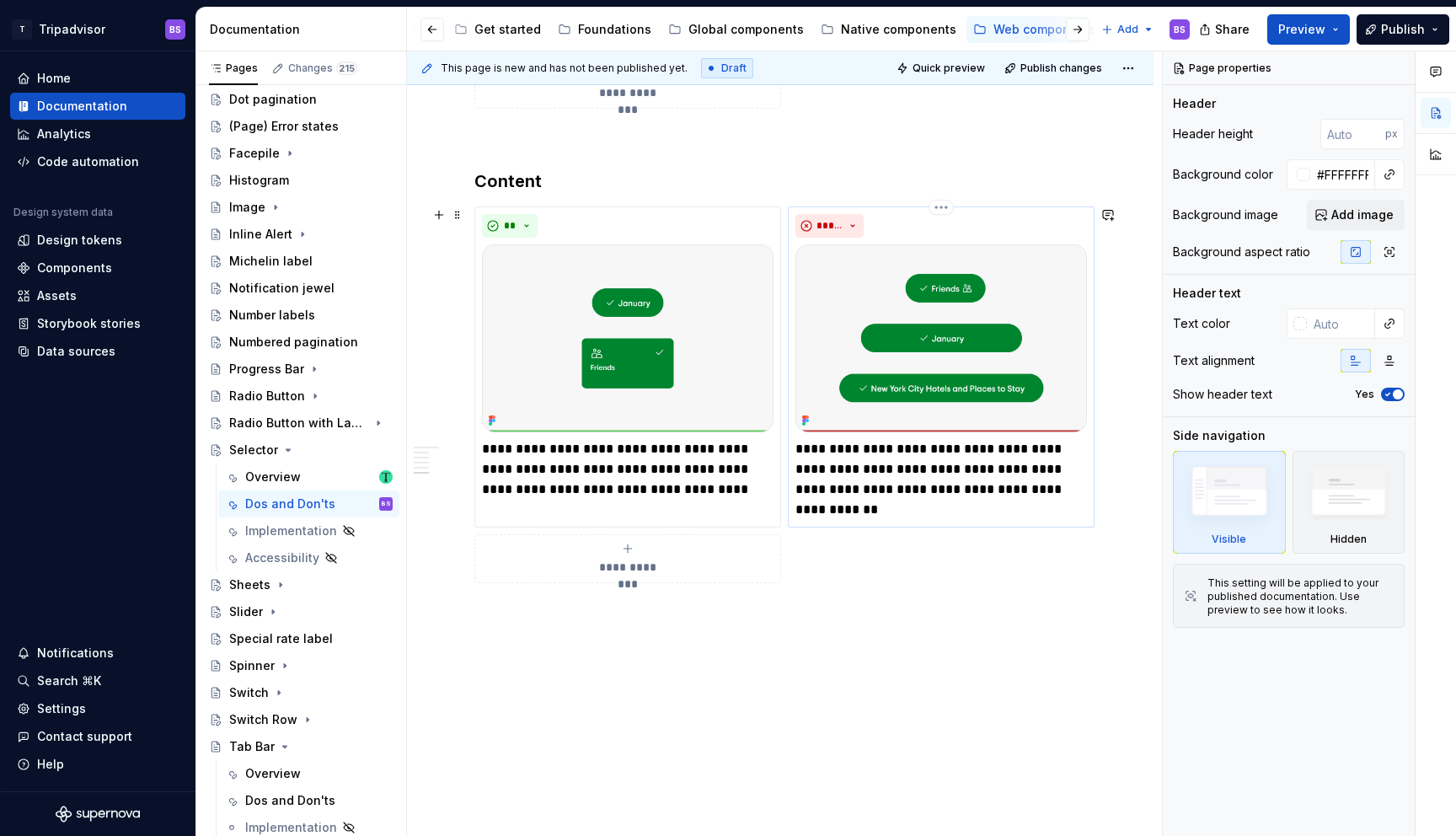
click at [926, 516] on p "**********" at bounding box center [941, 479] width 292 height 81
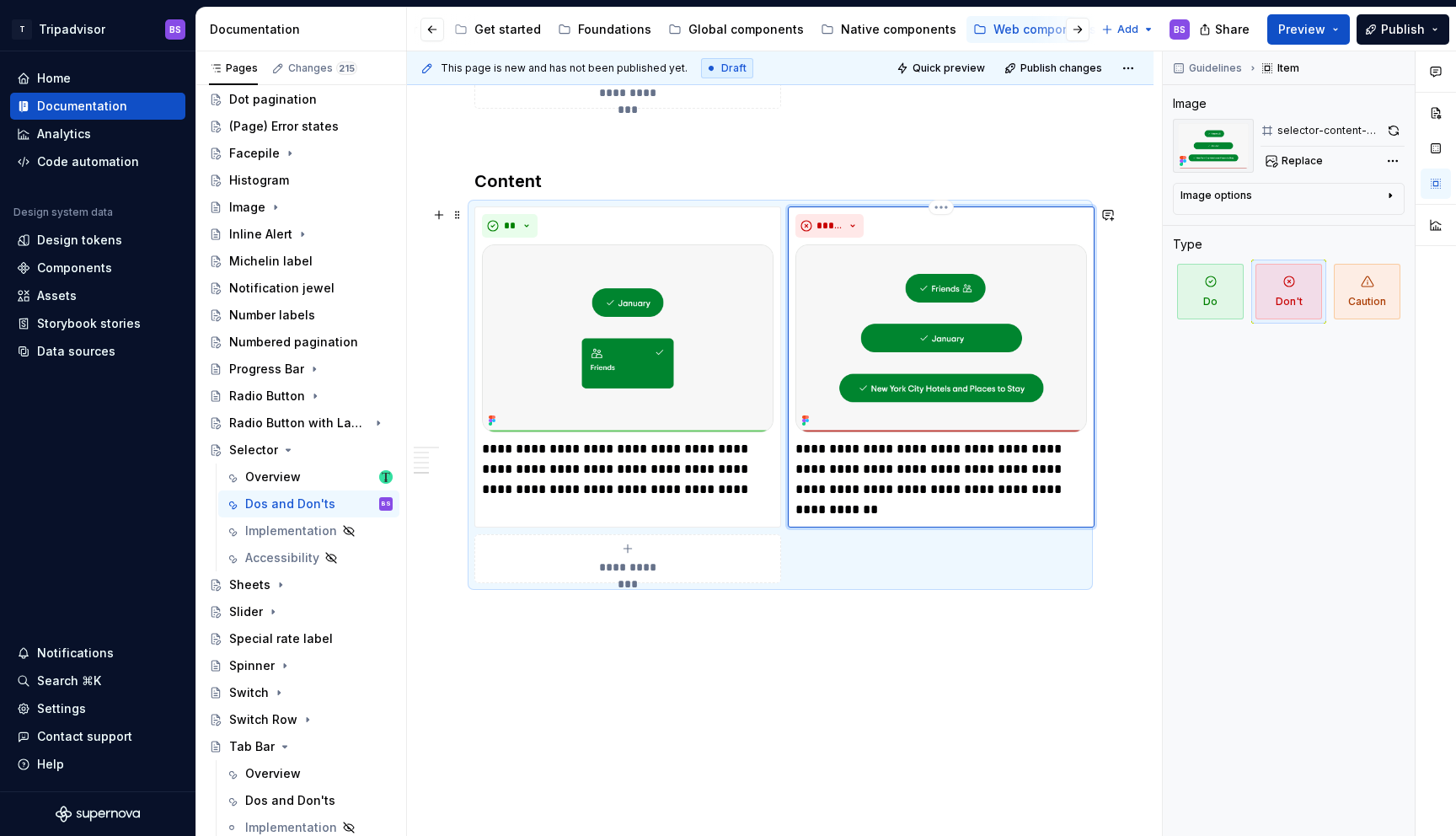
type textarea "*"
click at [955, 509] on p "**********" at bounding box center [941, 479] width 292 height 81
click at [1307, 510] on div "Guidelines Item Image selector-content-don't Replace Image options Alignment Al…" at bounding box center [1289, 444] width 252 height 786
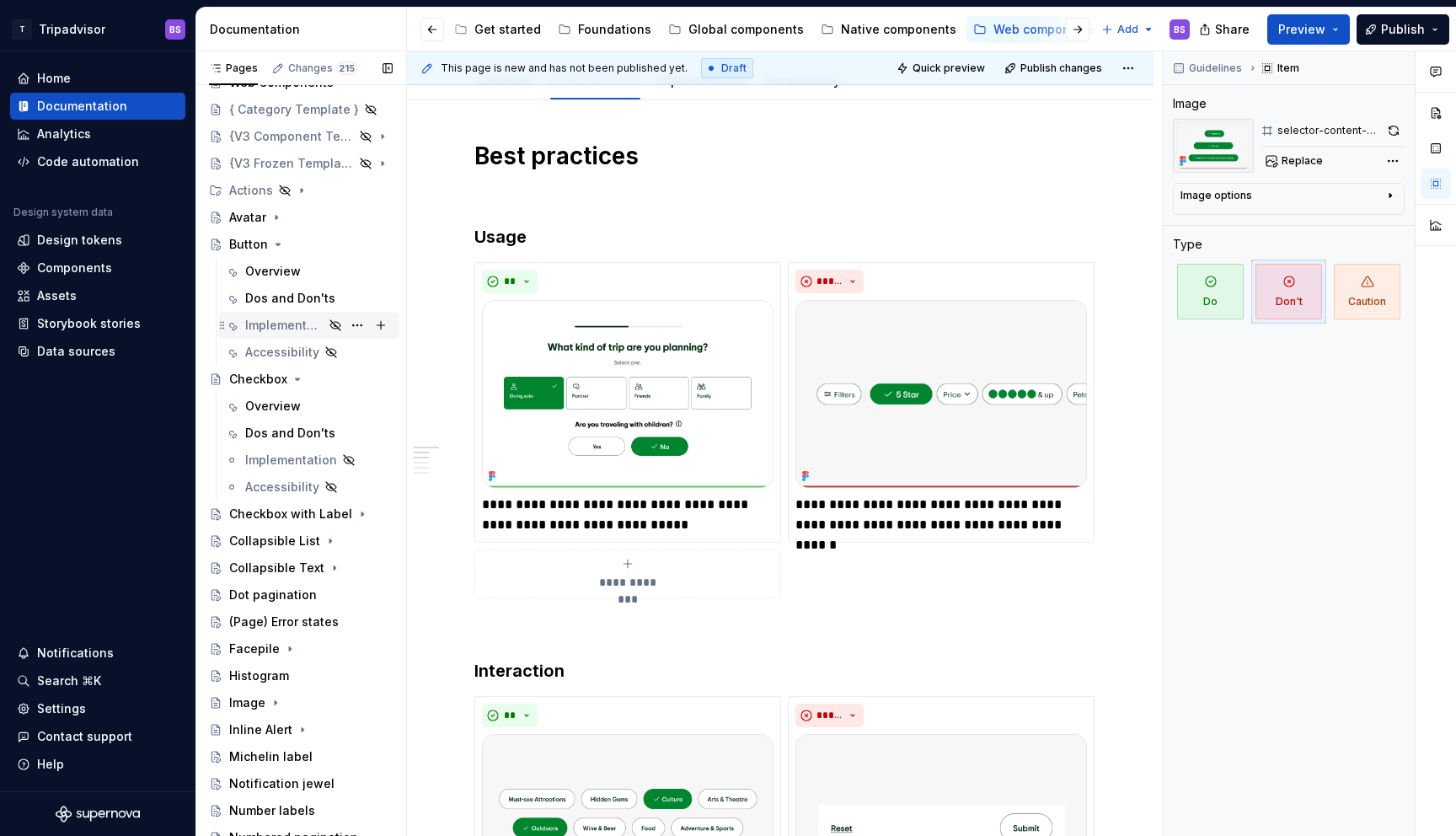
scroll to position [27, 0]
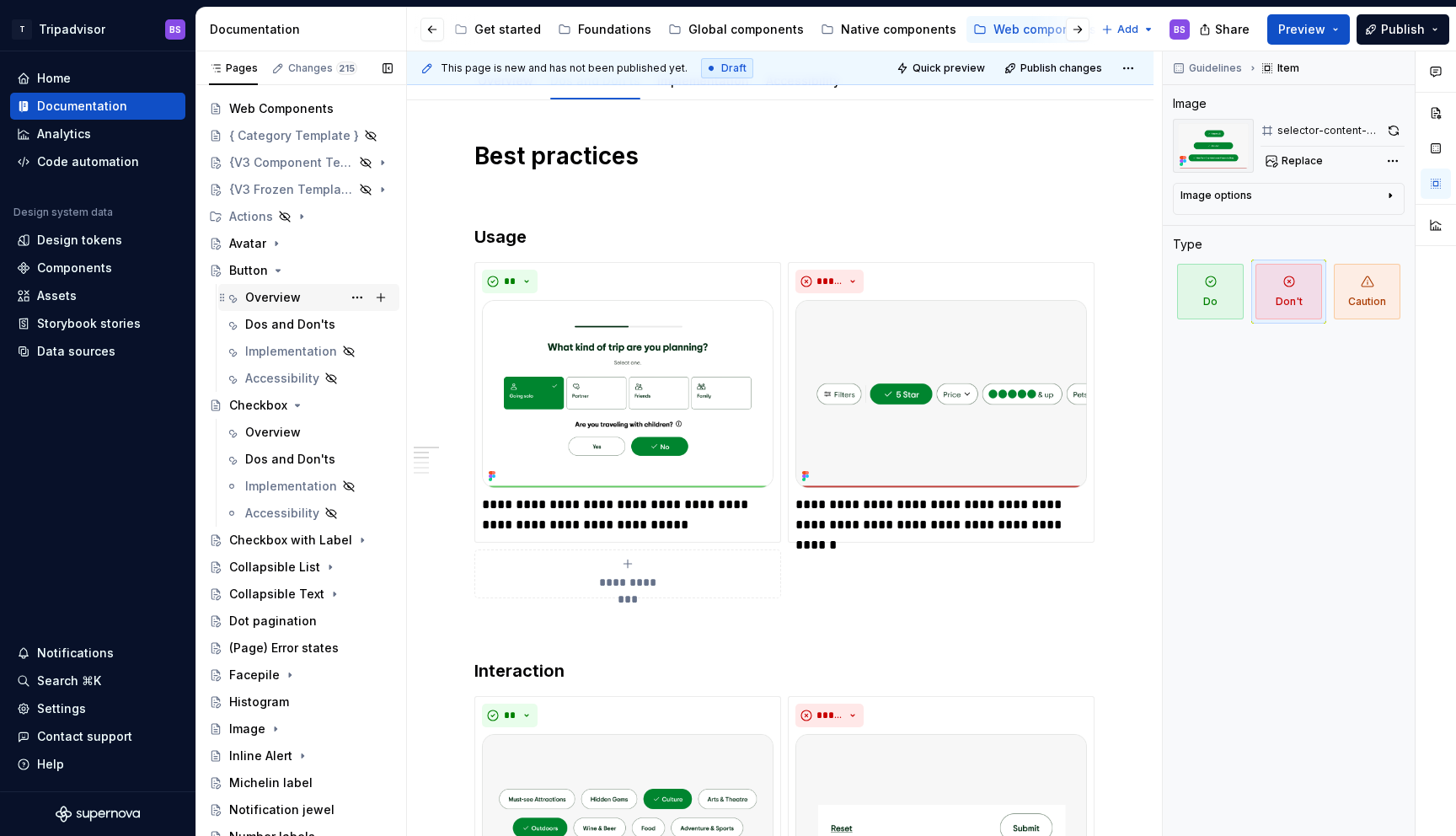
click at [275, 292] on div "Overview" at bounding box center [272, 298] width 55 height 17
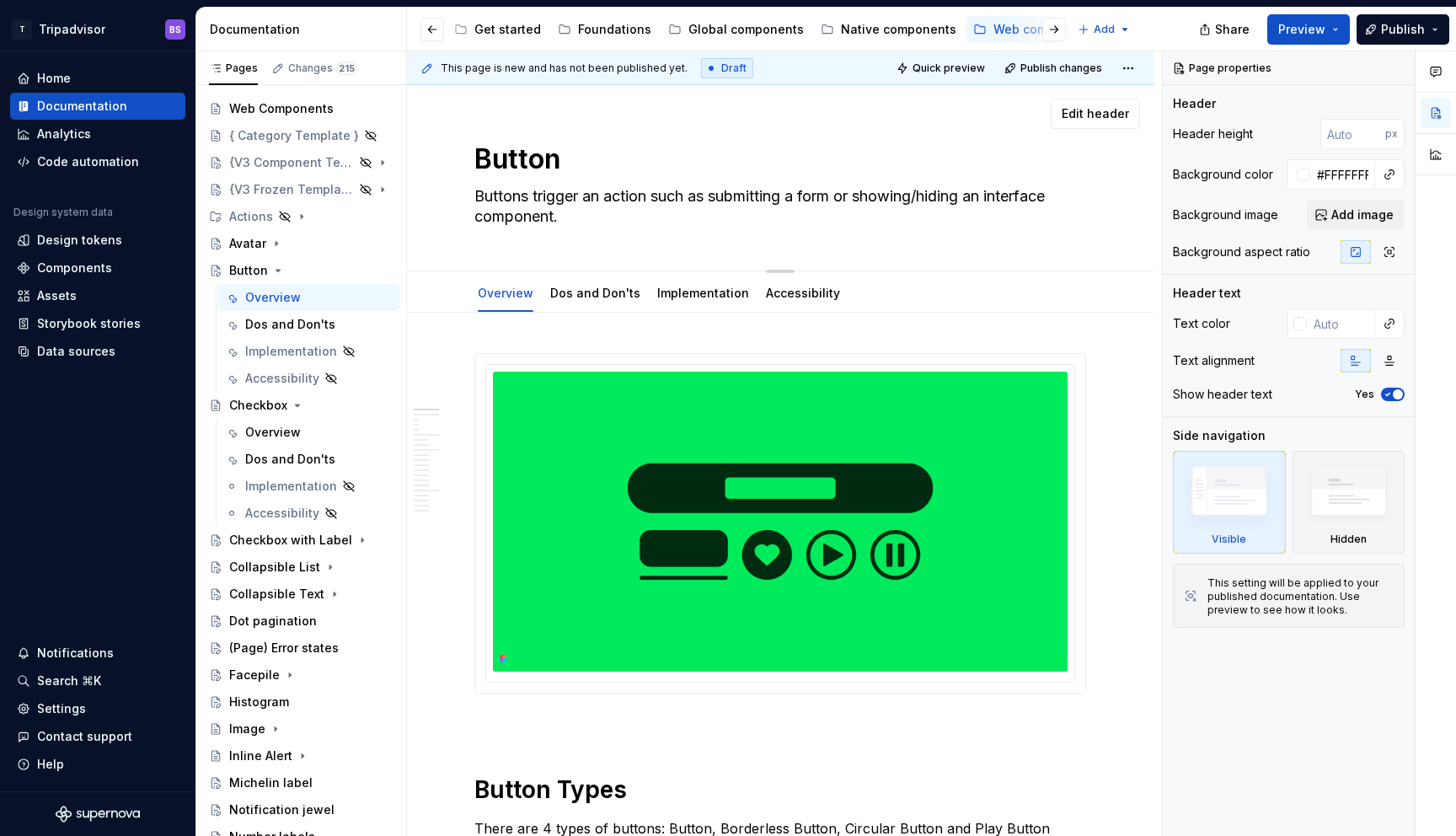
type textarea "*"
